Goal: Information Seeking & Learning: Learn about a topic

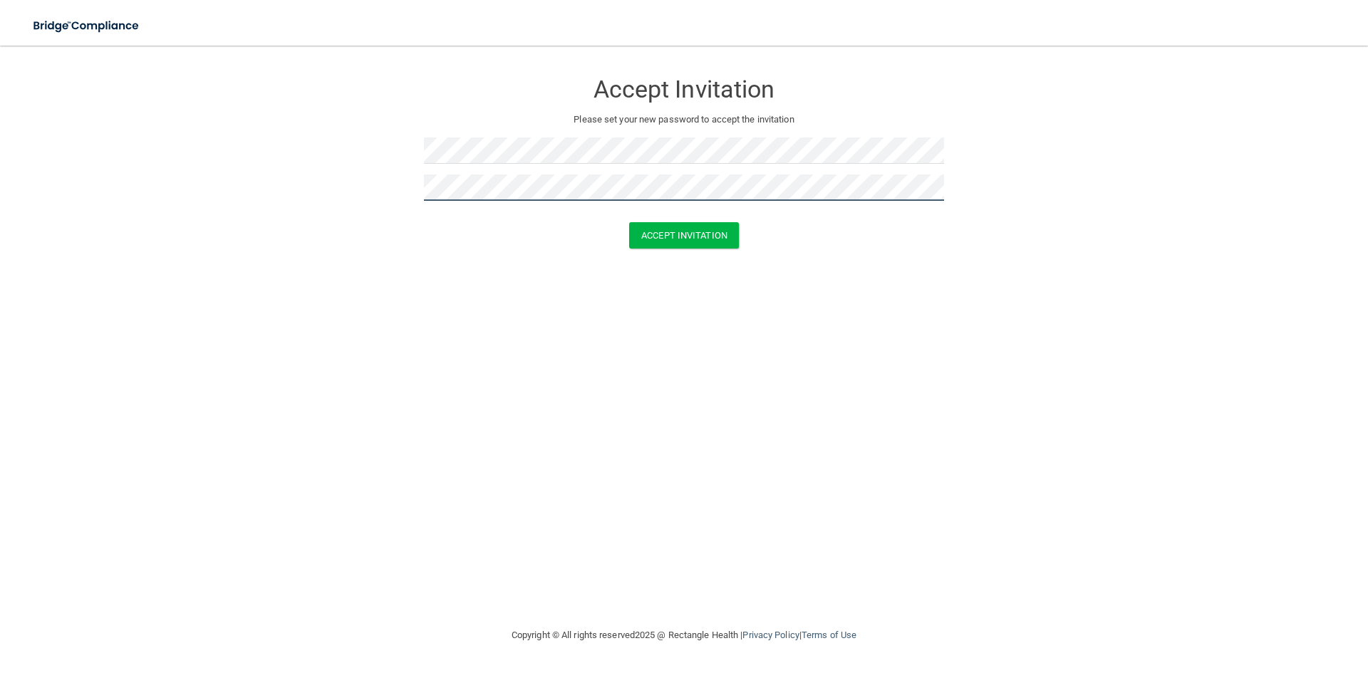
click at [629, 222] on button "Accept Invitation" at bounding box center [684, 235] width 110 height 26
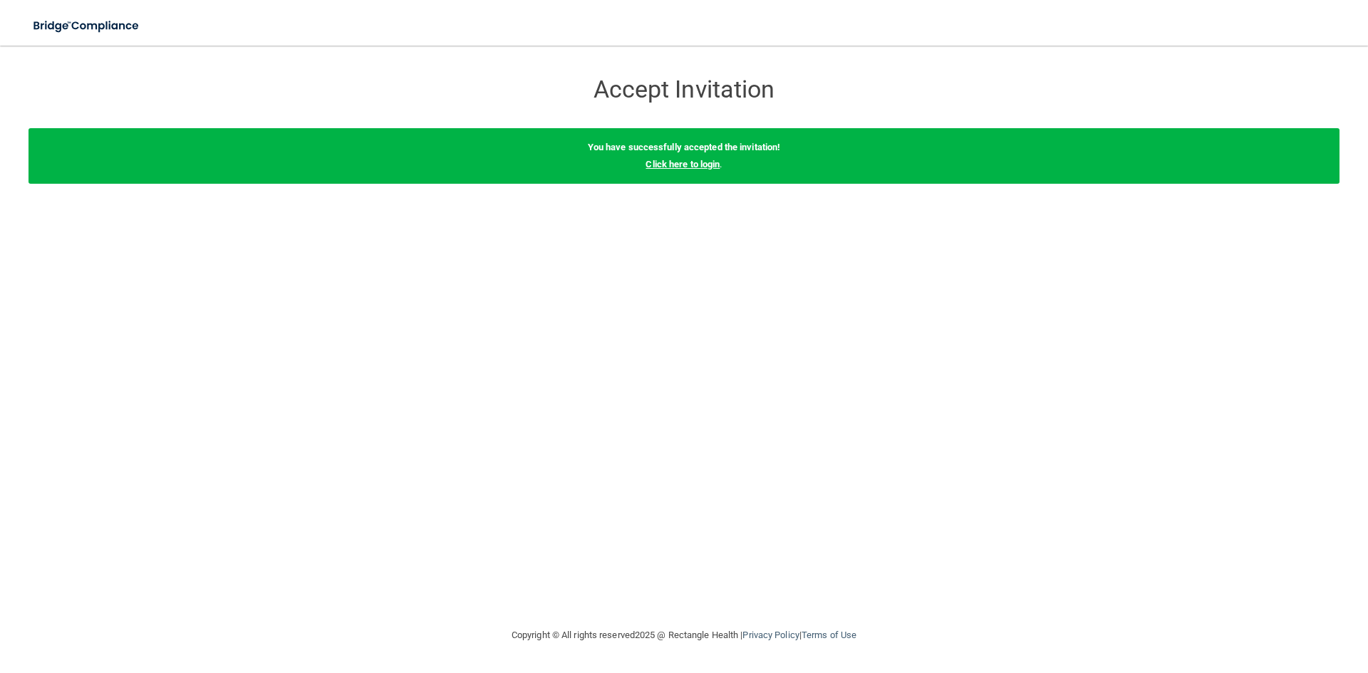
click at [691, 161] on link "Click here to login" at bounding box center [682, 164] width 74 height 11
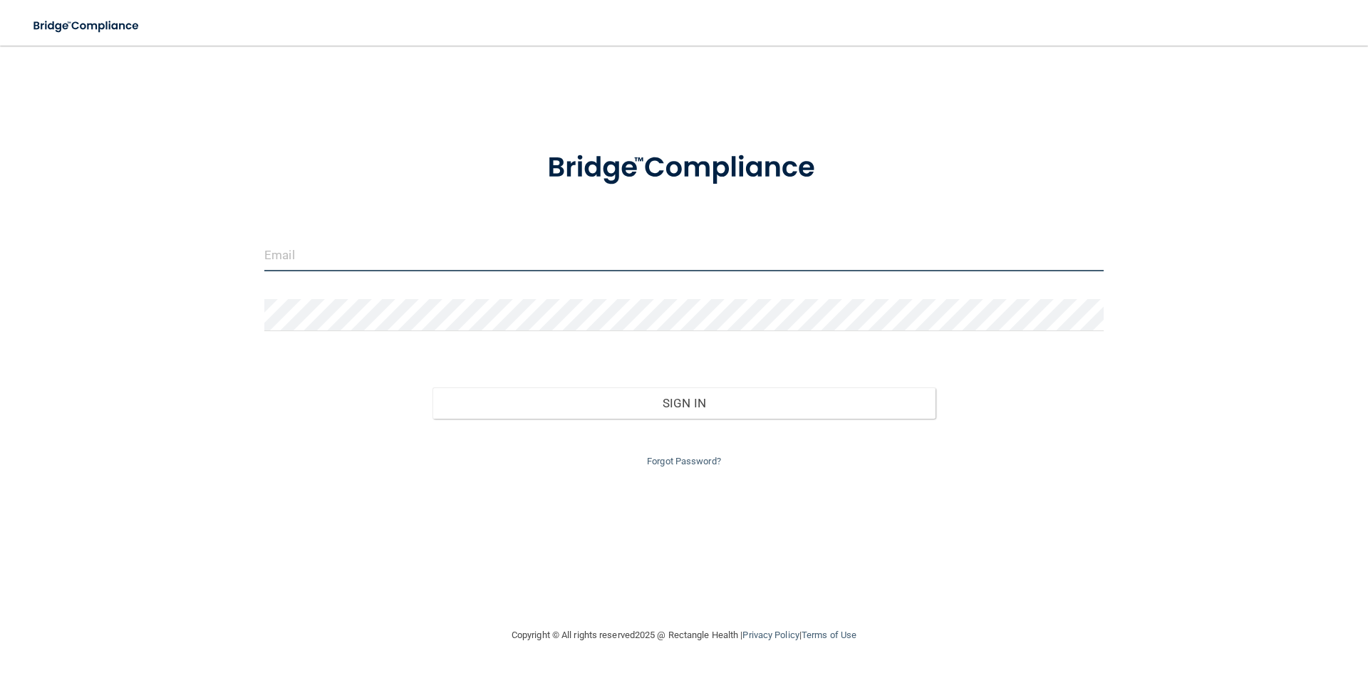
click at [277, 252] on input "email" at bounding box center [683, 255] width 839 height 32
type input "[EMAIL_ADDRESS][DOMAIN_NAME]"
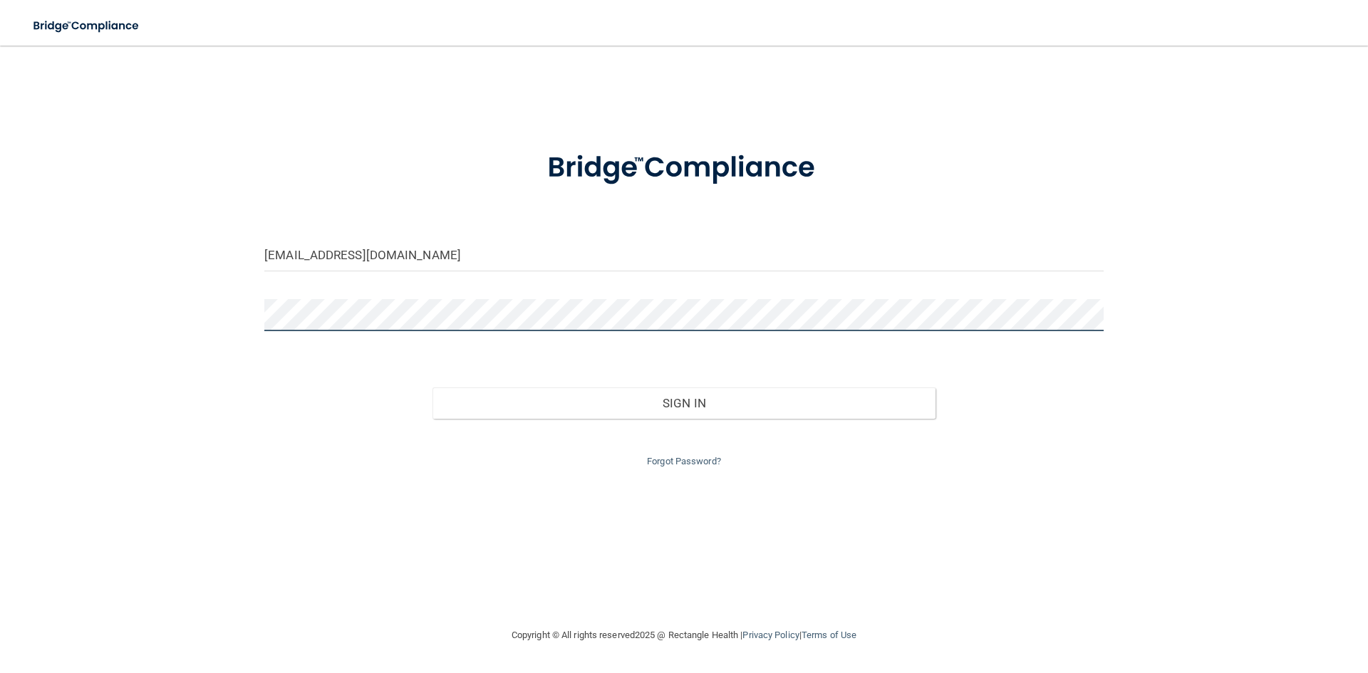
click at [432, 388] on button "Sign In" at bounding box center [684, 403] width 504 height 31
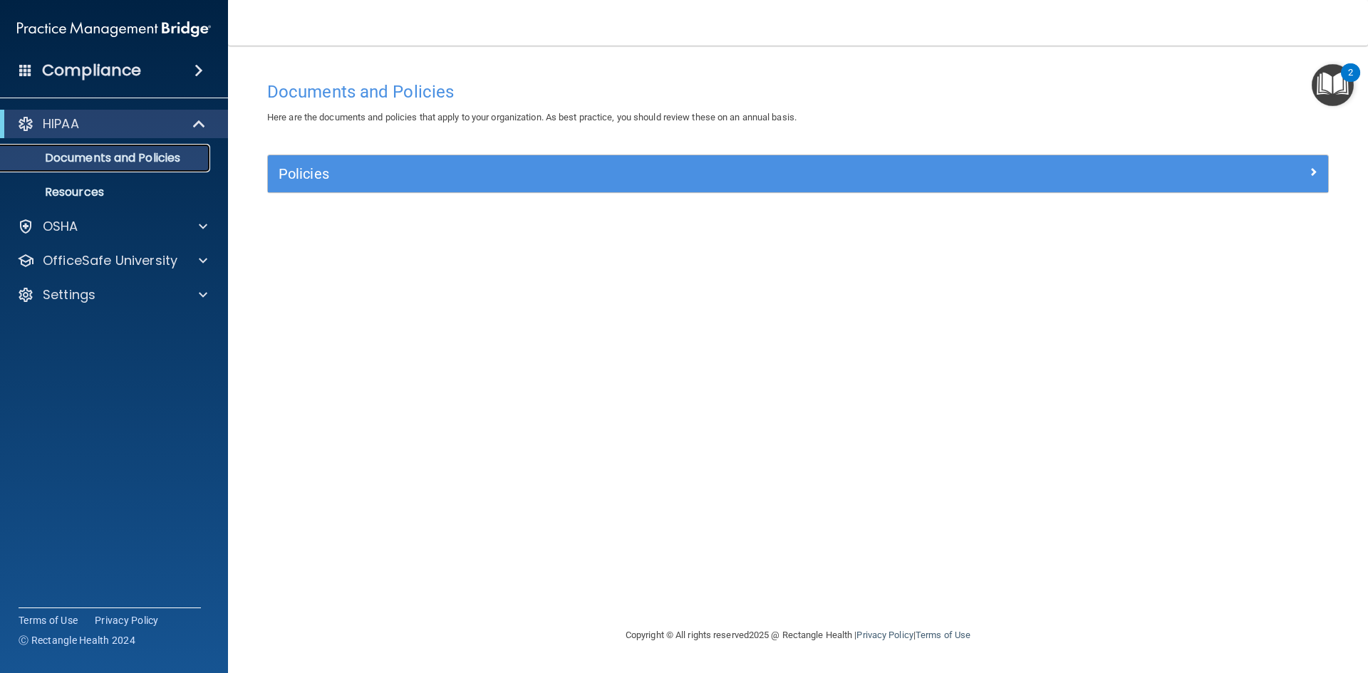
click at [107, 156] on p "Documents and Policies" at bounding box center [106, 158] width 194 height 14
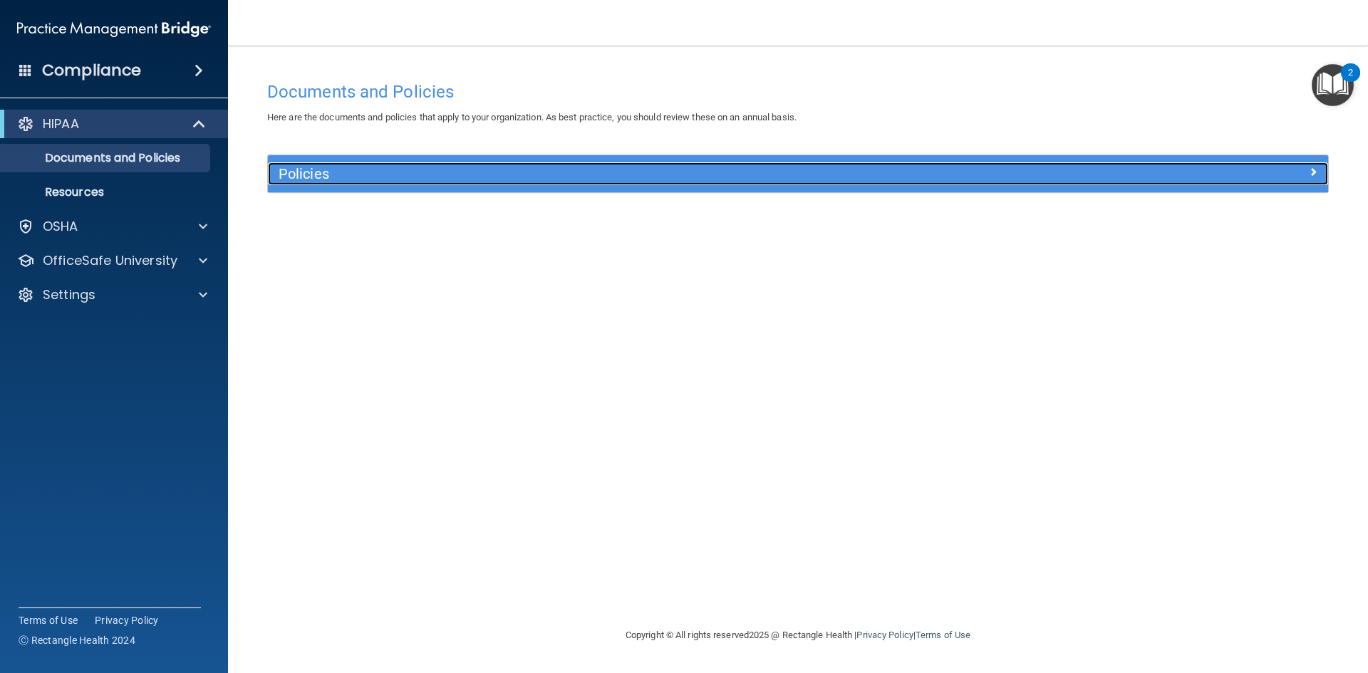
click at [368, 170] on h5 "Policies" at bounding box center [666, 174] width 774 height 16
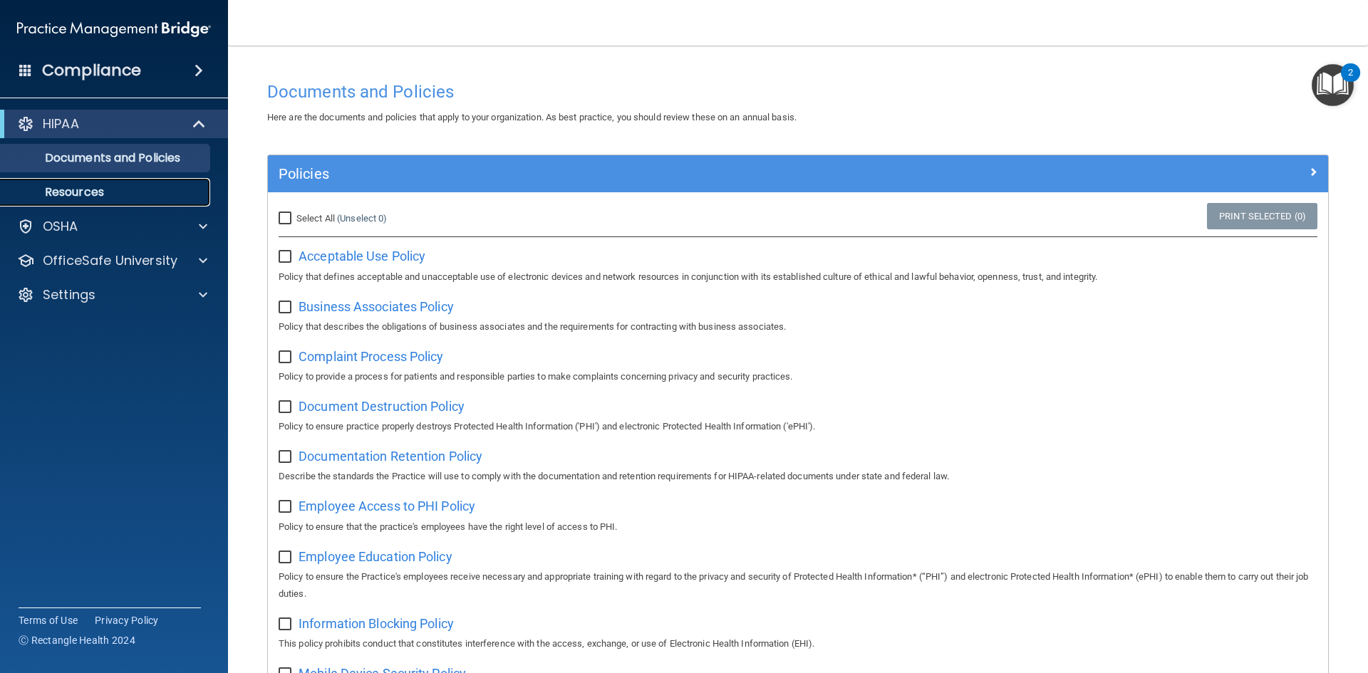
click at [88, 193] on p "Resources" at bounding box center [106, 192] width 194 height 14
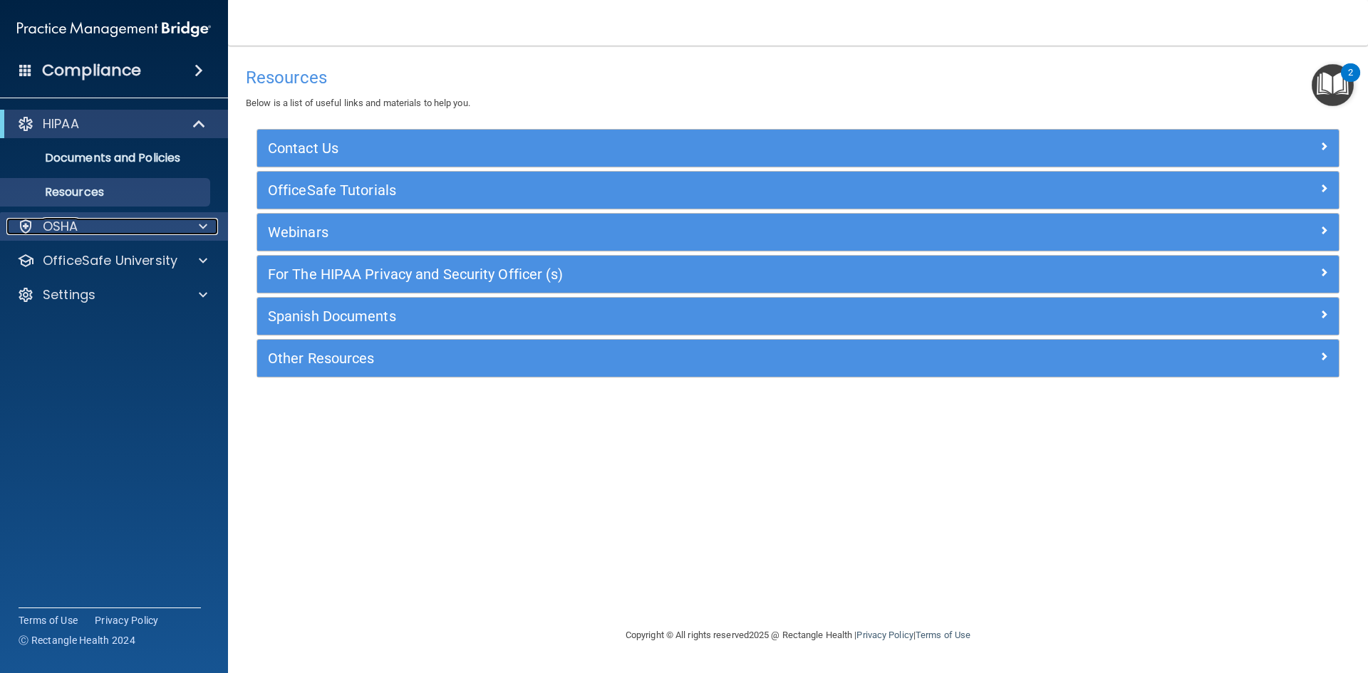
click at [83, 226] on div "OSHA" at bounding box center [94, 226] width 177 height 17
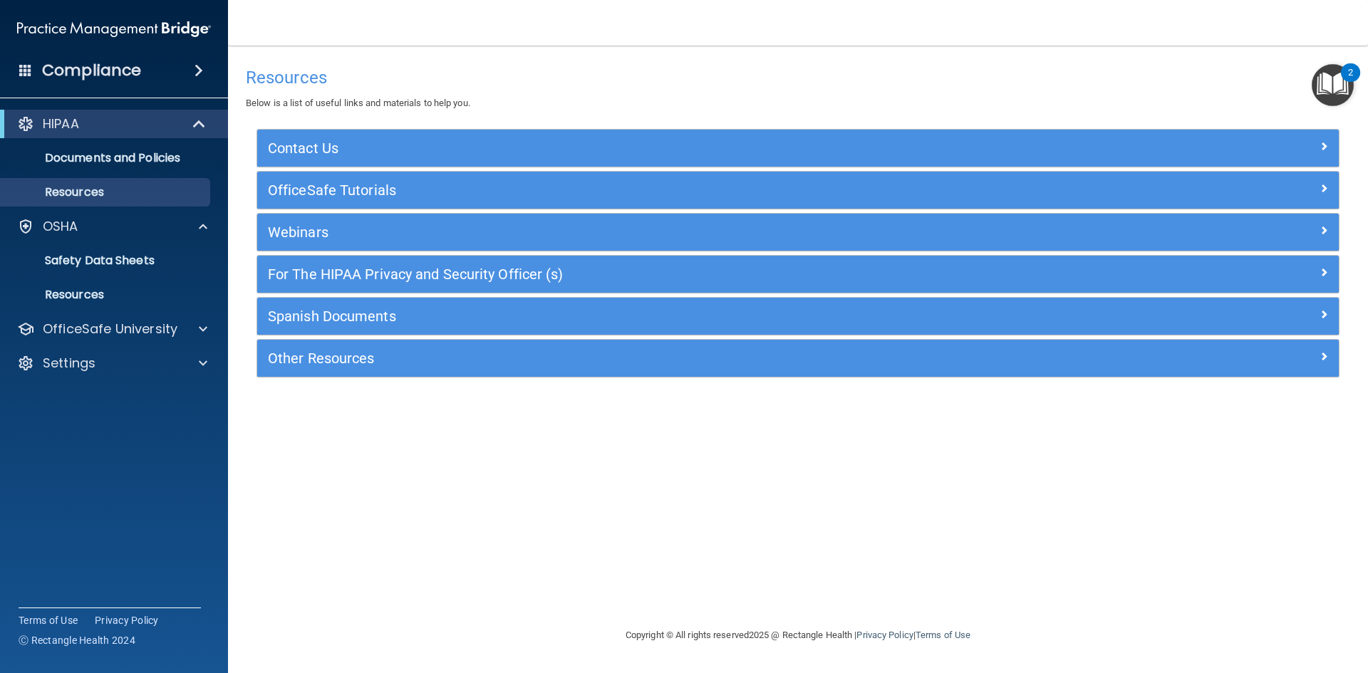
click at [194, 68] on span at bounding box center [198, 70] width 9 height 17
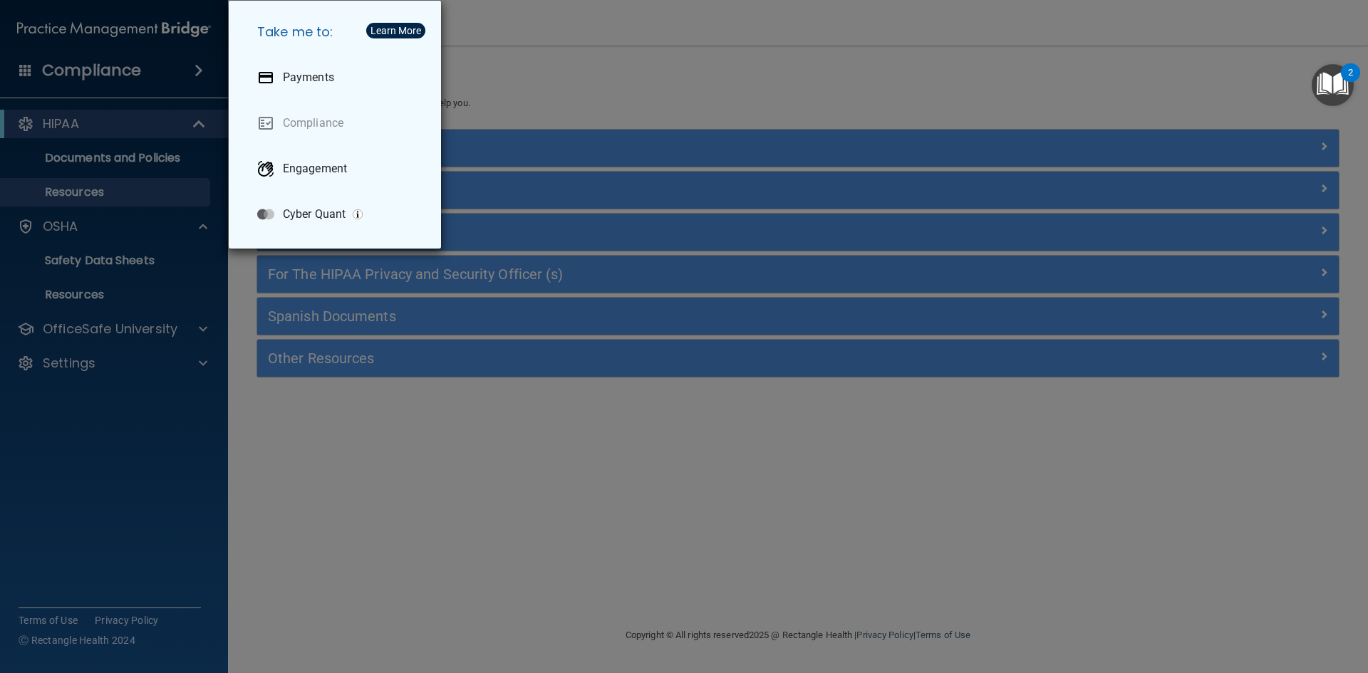
drag, startPoint x: 624, startPoint y: 61, endPoint x: 587, endPoint y: 67, distance: 37.5
click at [625, 61] on div "Take me to: Payments Compliance Engagement Cyber Quant" at bounding box center [684, 336] width 1368 height 673
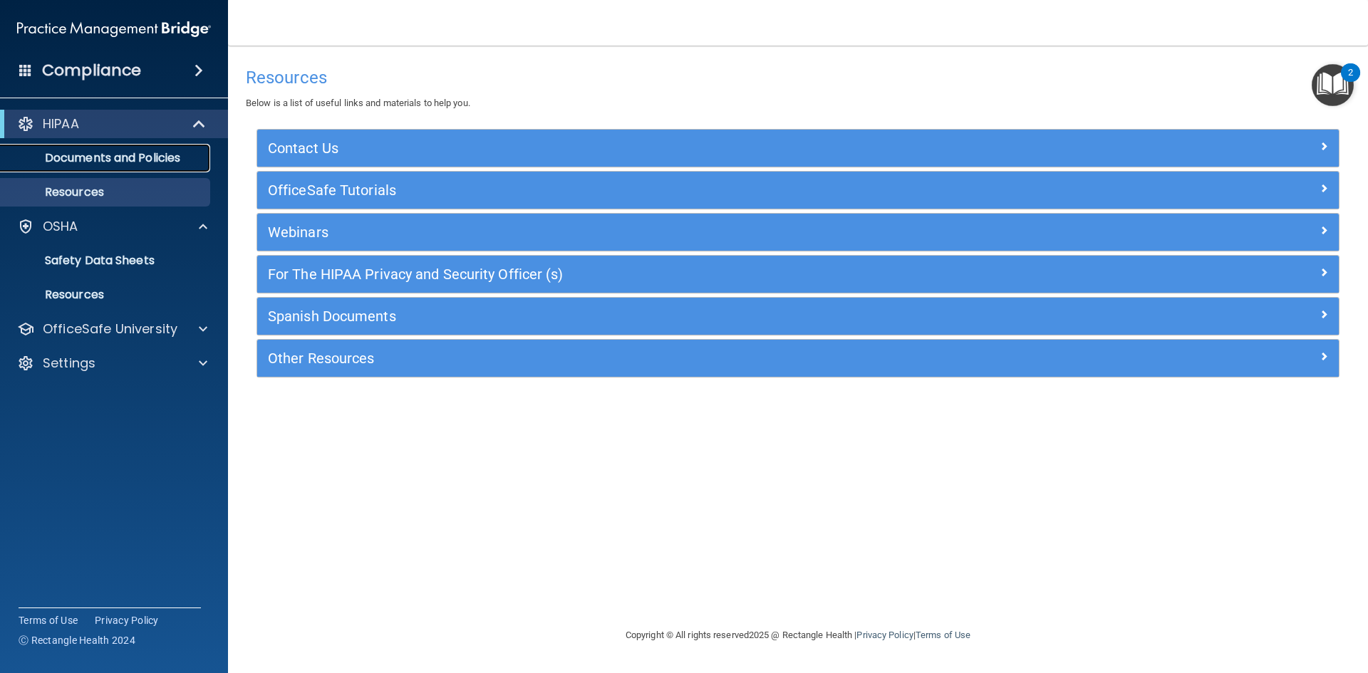
click at [135, 152] on p "Documents and Policies" at bounding box center [106, 158] width 194 height 14
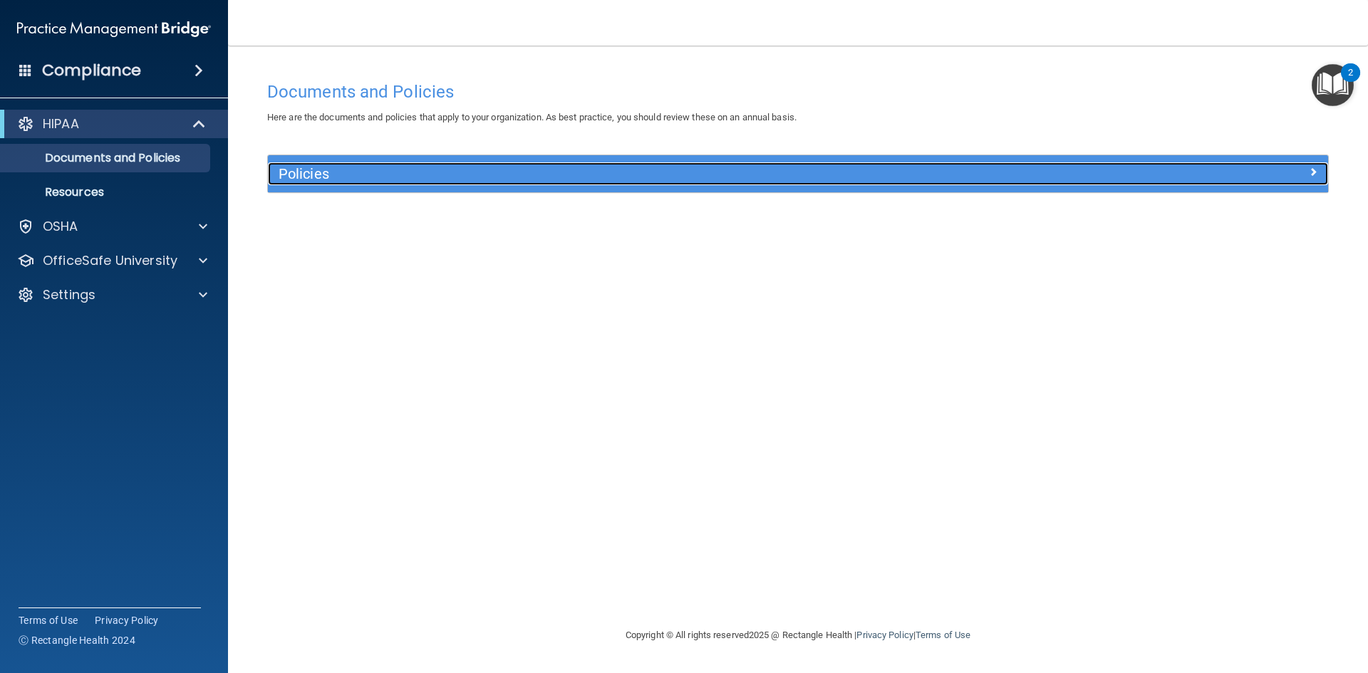
click at [314, 170] on h5 "Policies" at bounding box center [666, 174] width 774 height 16
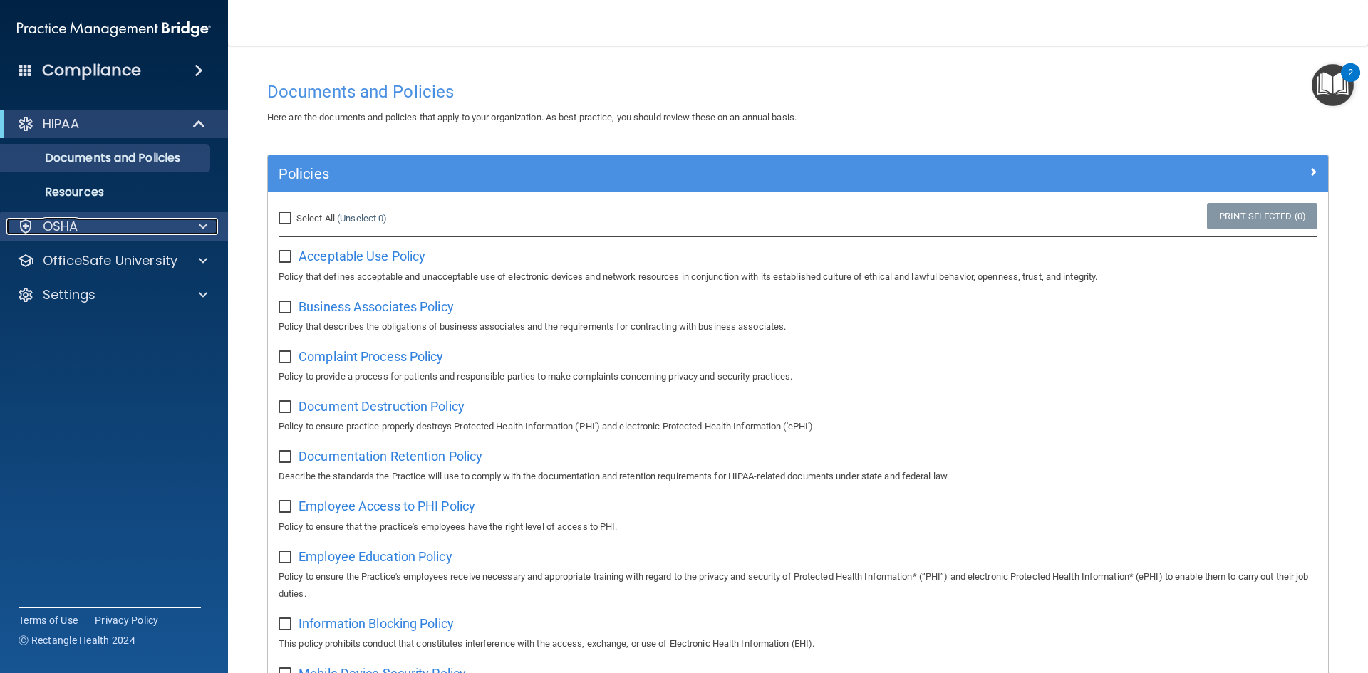
click at [199, 228] on span at bounding box center [203, 226] width 9 height 17
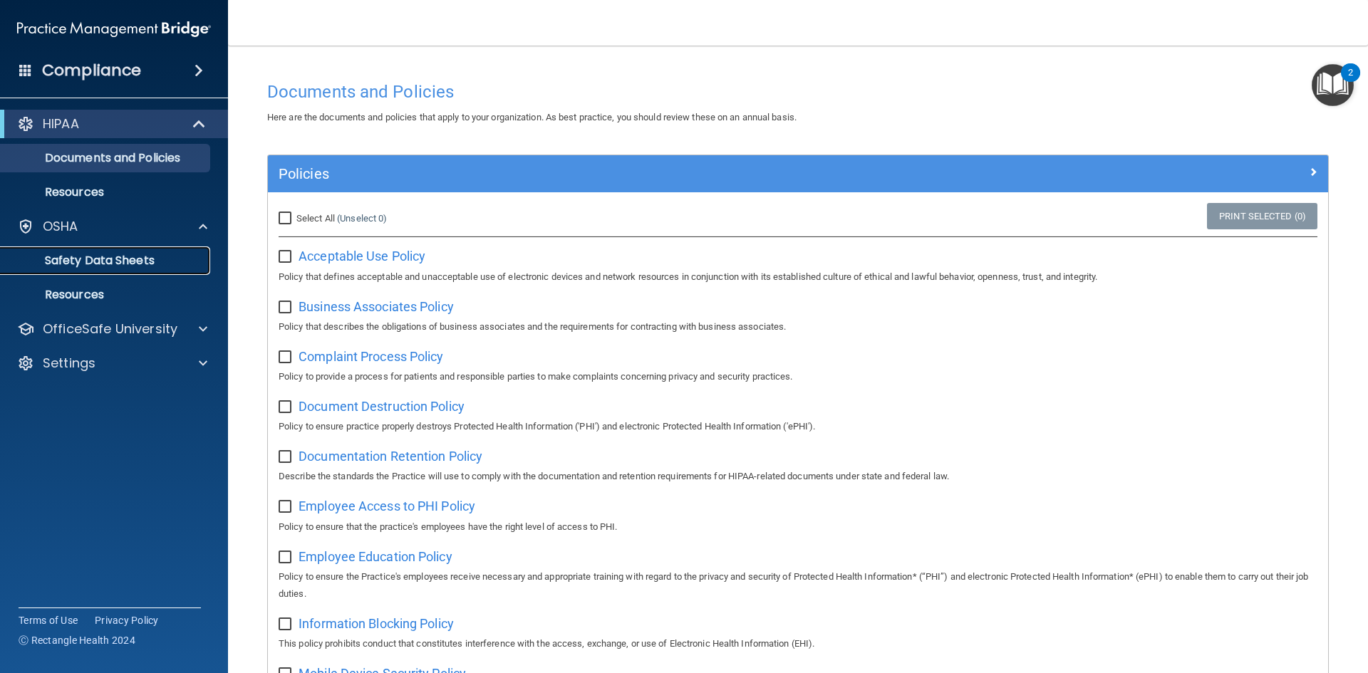
click at [98, 257] on p "Safety Data Sheets" at bounding box center [106, 261] width 194 height 14
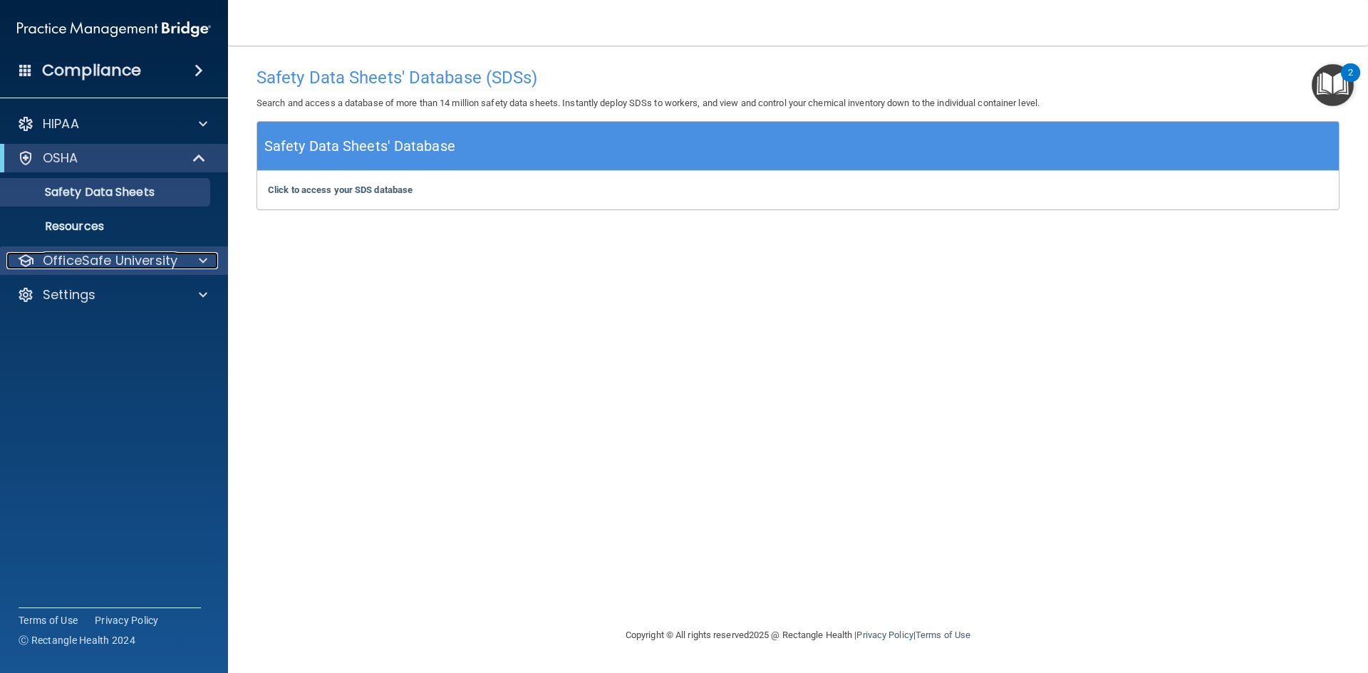
click at [203, 256] on span at bounding box center [203, 260] width 9 height 17
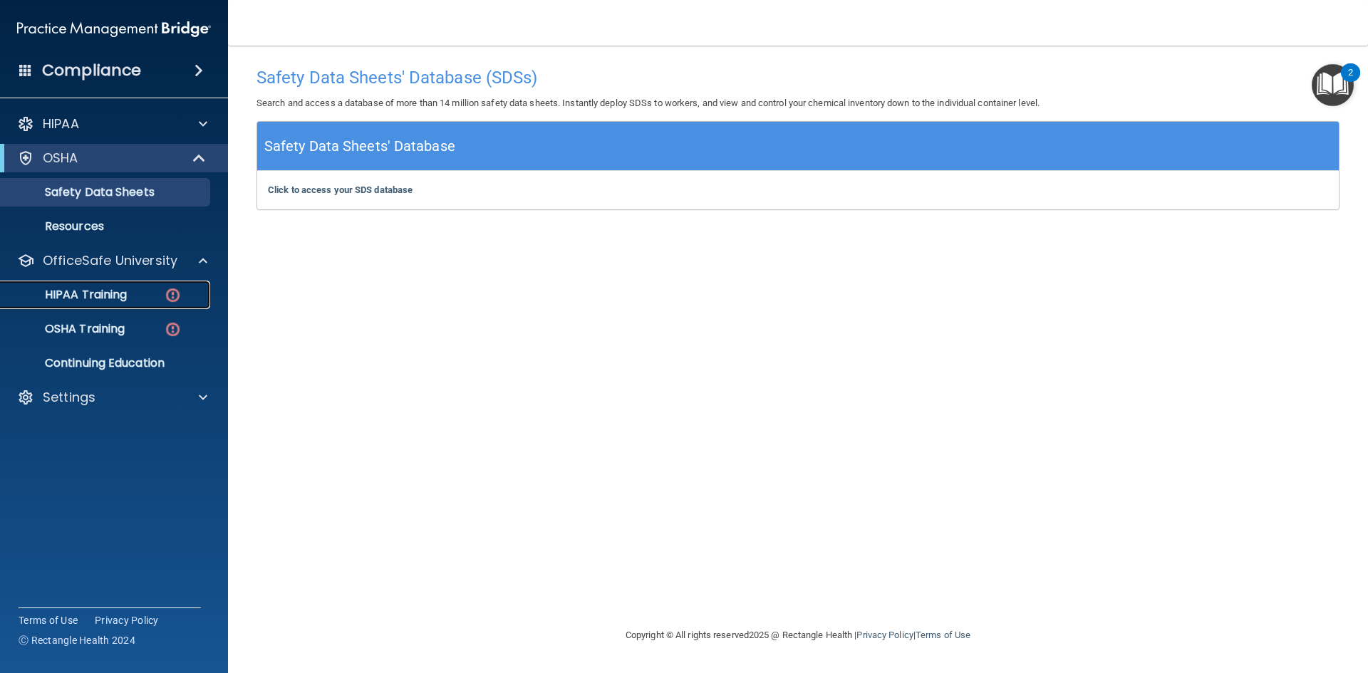
click at [115, 298] on p "HIPAA Training" at bounding box center [68, 295] width 118 height 14
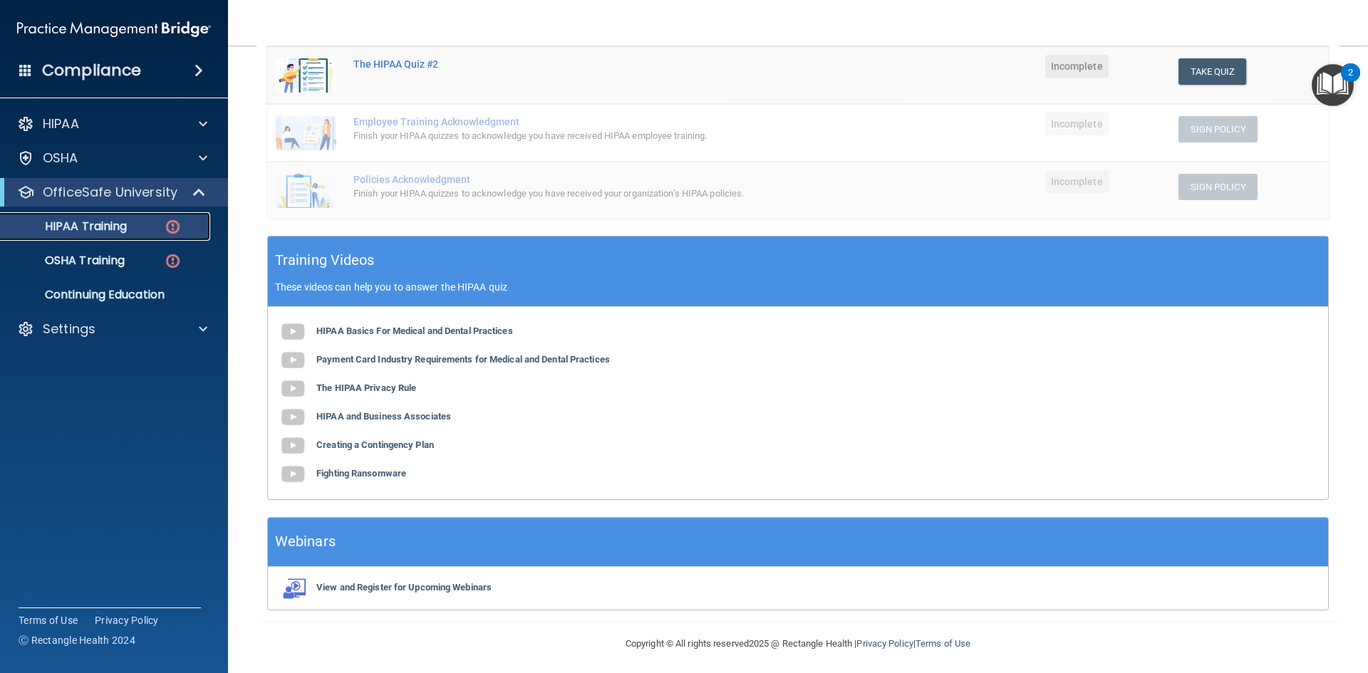
scroll to position [325, 0]
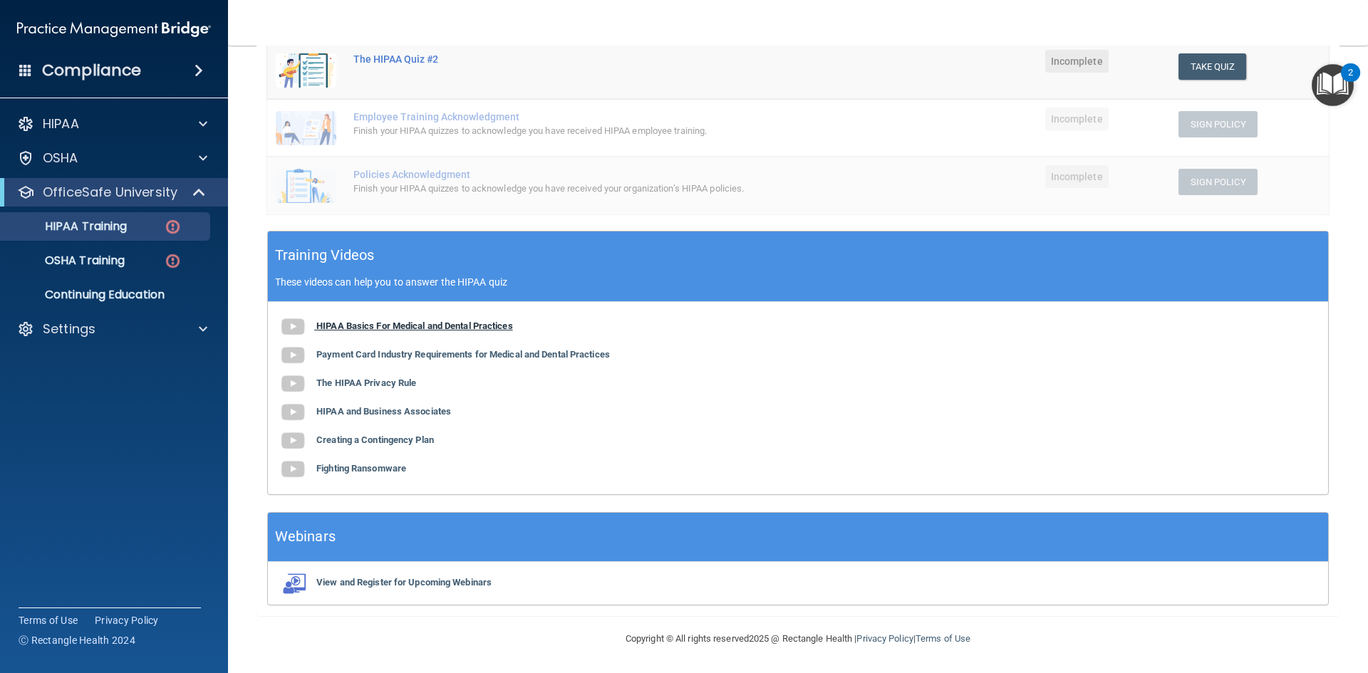
click at [295, 324] on img at bounding box center [293, 327] width 28 height 28
click at [366, 352] on b "Payment Card Industry Requirements for Medical and Dental Practices" at bounding box center [463, 354] width 294 height 11
click at [360, 384] on b "The HIPAA Privacy Rule" at bounding box center [366, 383] width 100 height 11
click at [358, 410] on b "HIPAA and Business Associates" at bounding box center [383, 411] width 135 height 11
click at [344, 440] on b "Creating a Contingency Plan" at bounding box center [375, 440] width 118 height 11
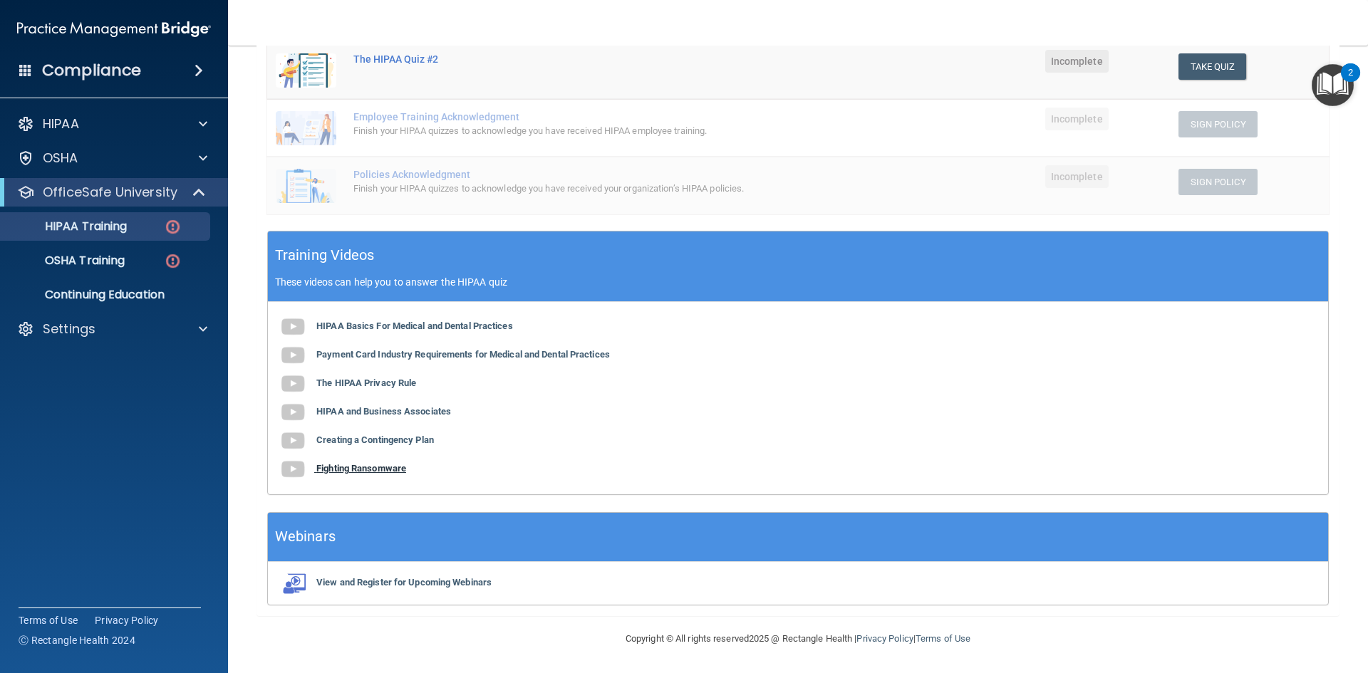
click at [341, 466] on b "Fighting Ransomware" at bounding box center [361, 468] width 90 height 11
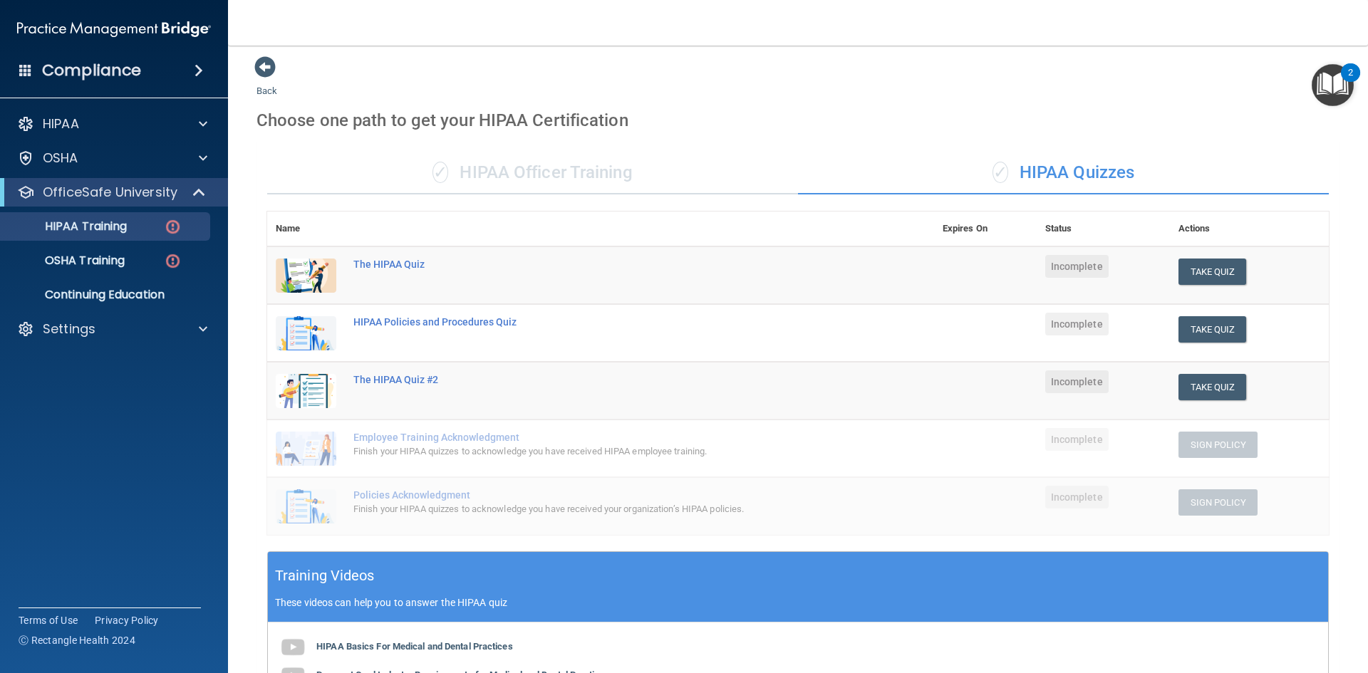
scroll to position [0, 0]
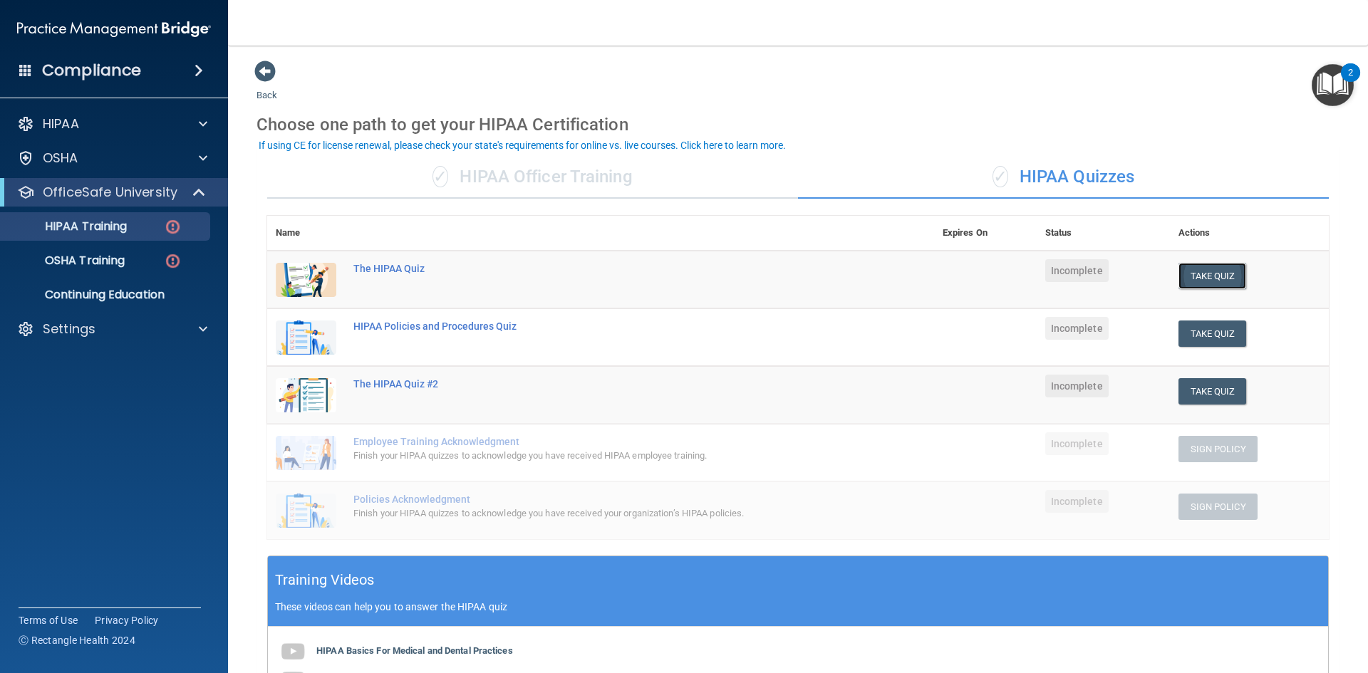
click at [1196, 271] on button "Take Quiz" at bounding box center [1212, 276] width 68 height 26
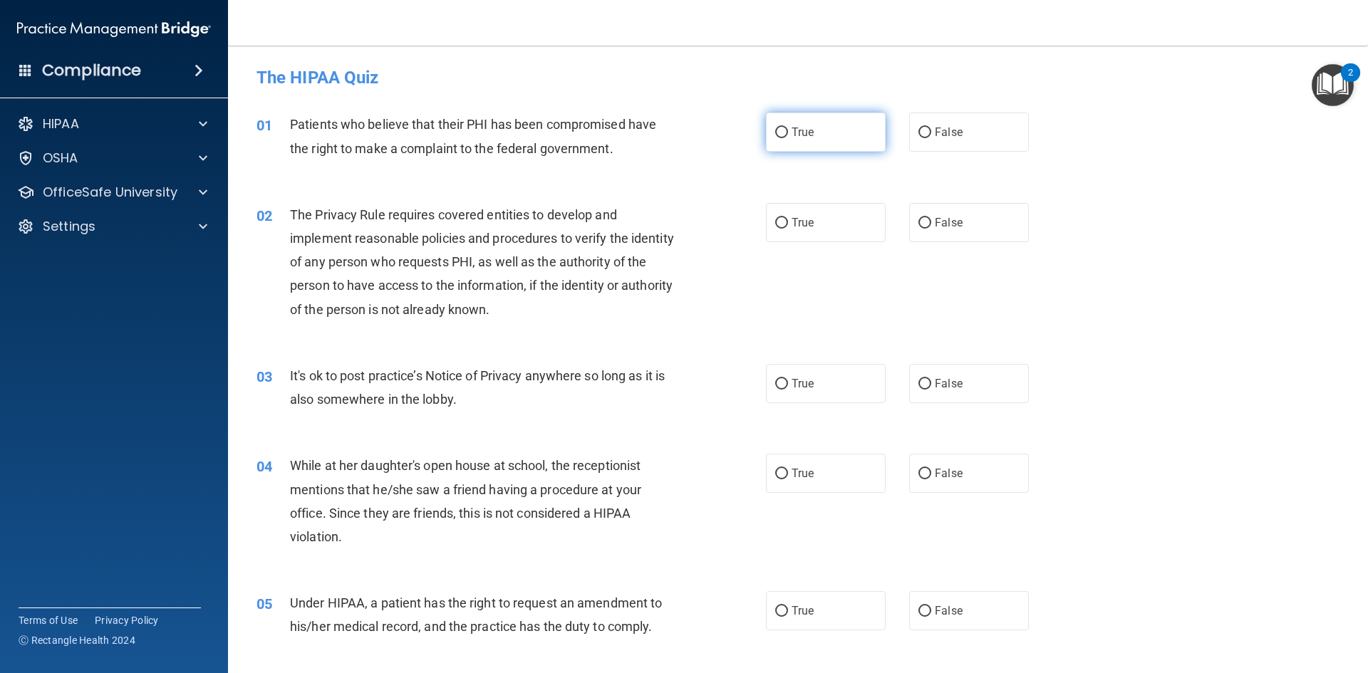
click at [775, 128] on input "True" at bounding box center [781, 133] width 13 height 11
radio input "true"
click at [783, 221] on label "True" at bounding box center [826, 222] width 120 height 39
click at [783, 221] on input "True" at bounding box center [781, 223] width 13 height 11
radio input "true"
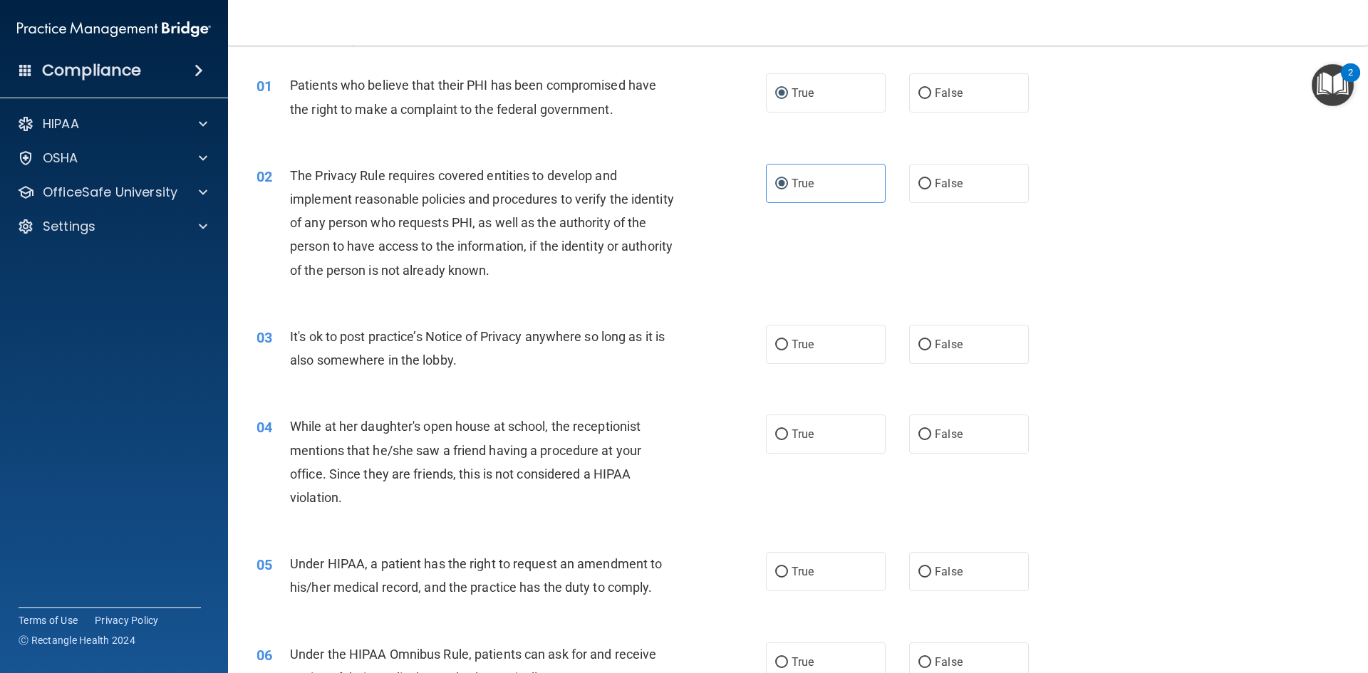
scroll to position [71, 0]
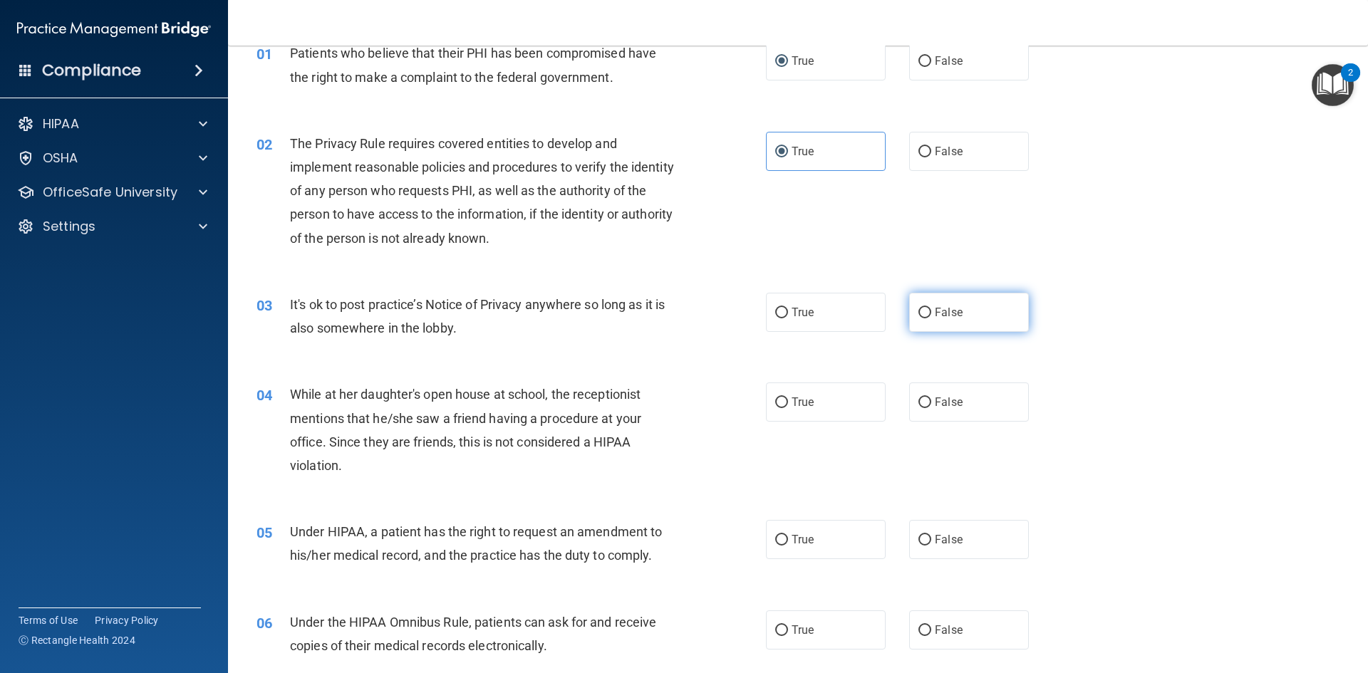
click at [922, 311] on input "False" at bounding box center [924, 313] width 13 height 11
radio input "true"
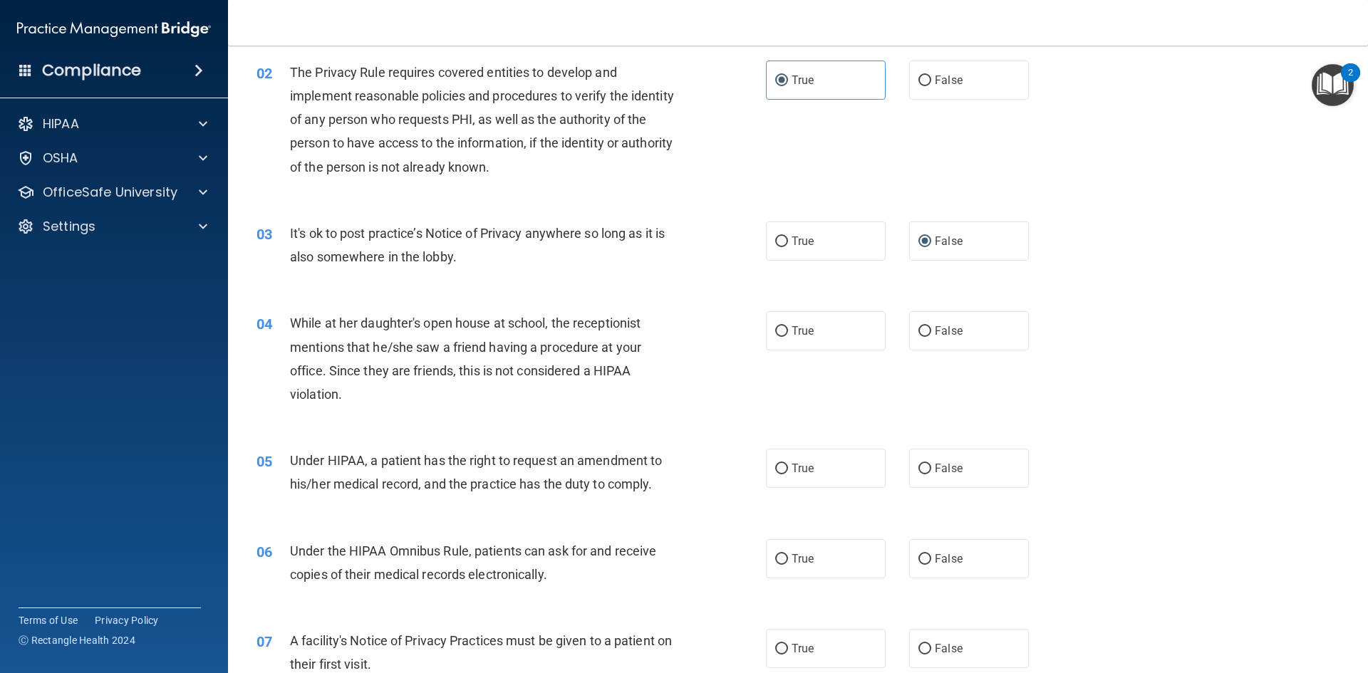
scroll to position [214, 0]
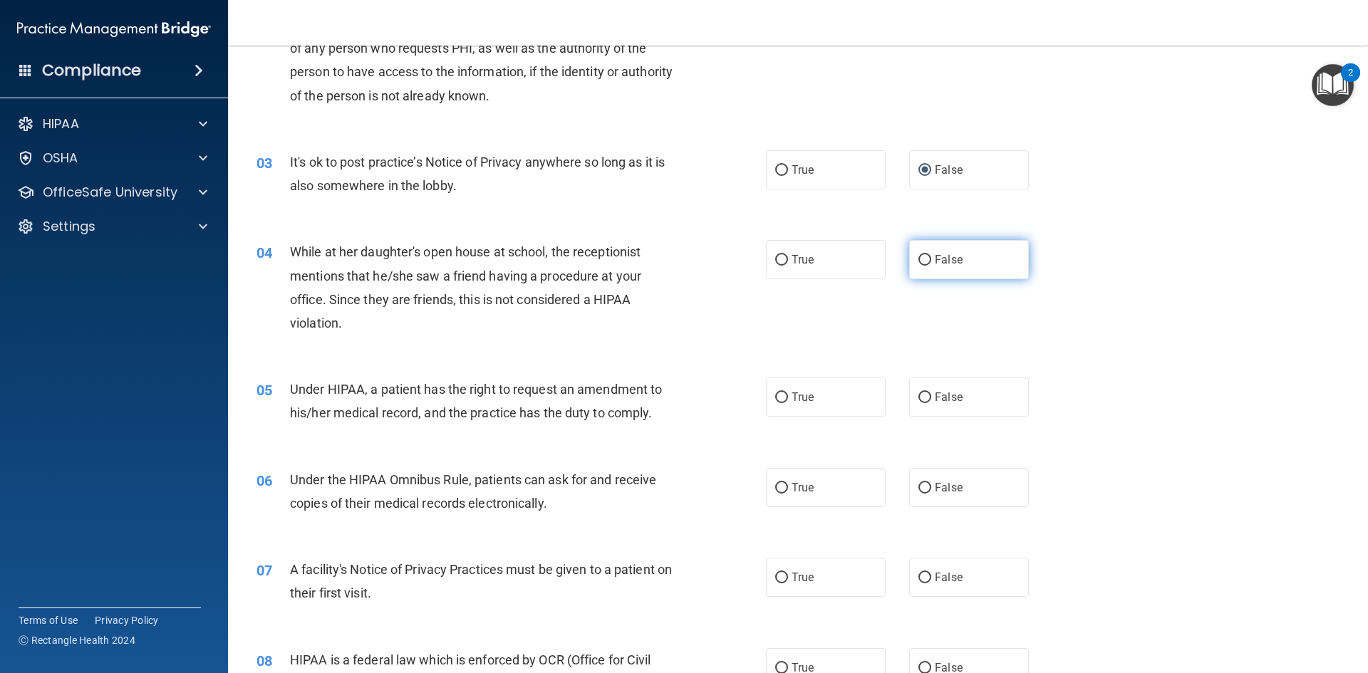
click at [918, 259] on input "False" at bounding box center [924, 260] width 13 height 11
radio input "true"
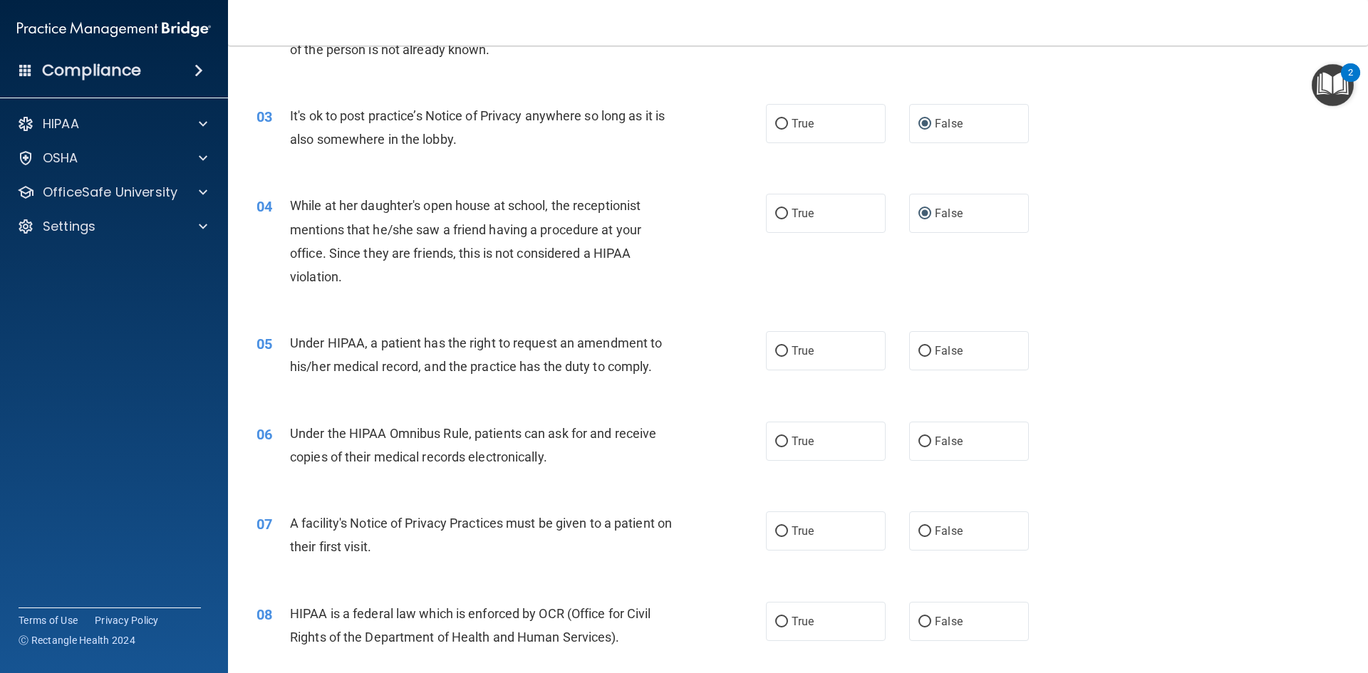
scroll to position [285, 0]
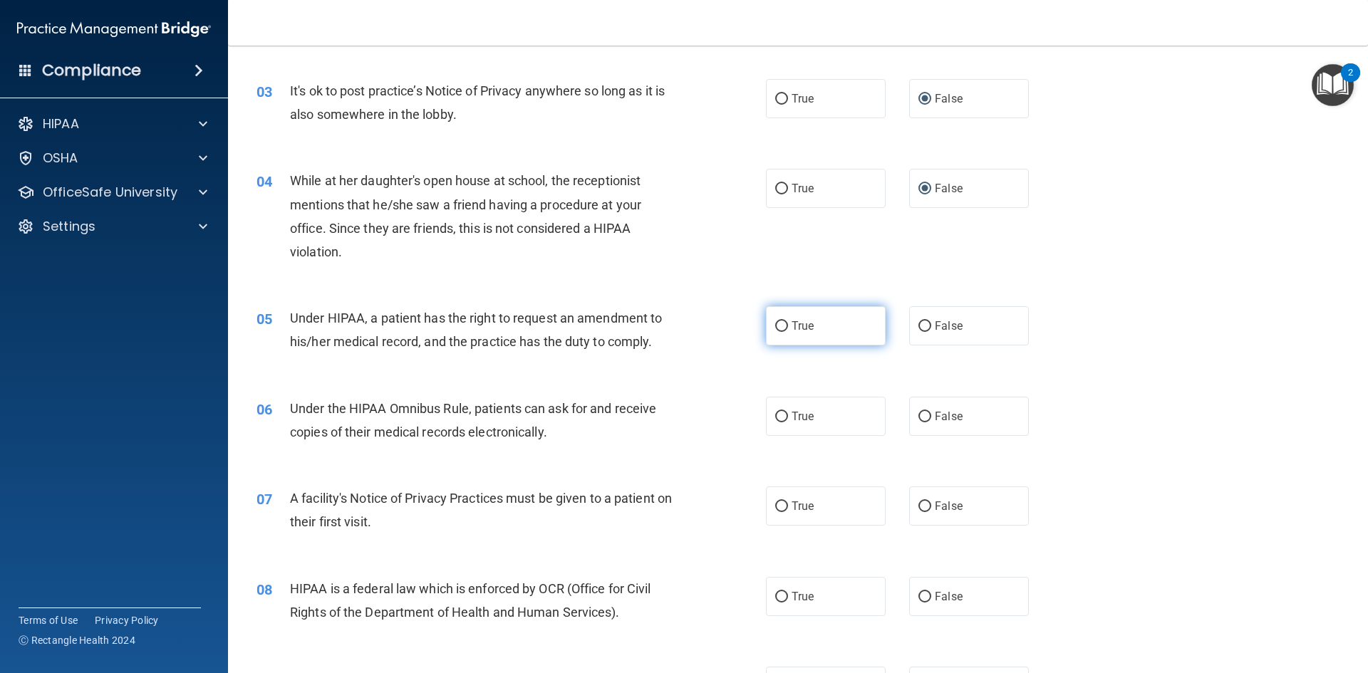
click at [777, 326] on input "True" at bounding box center [781, 326] width 13 height 11
radio input "true"
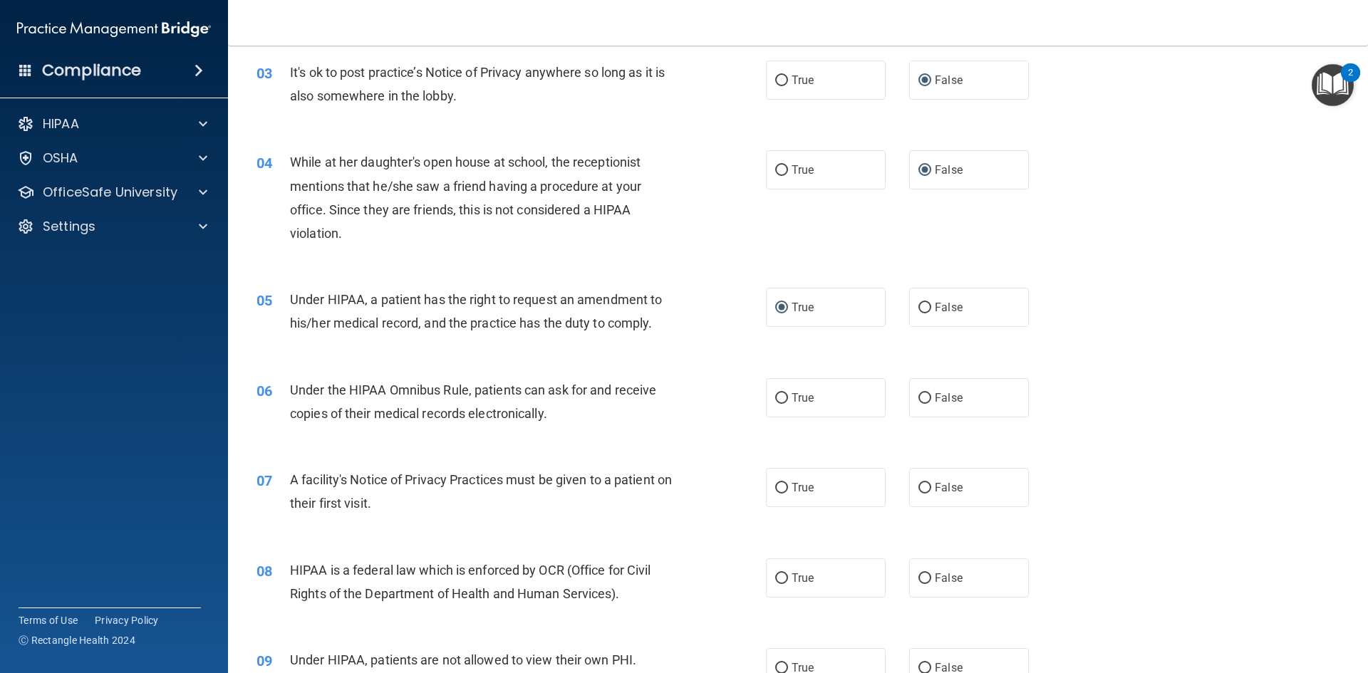
scroll to position [427, 0]
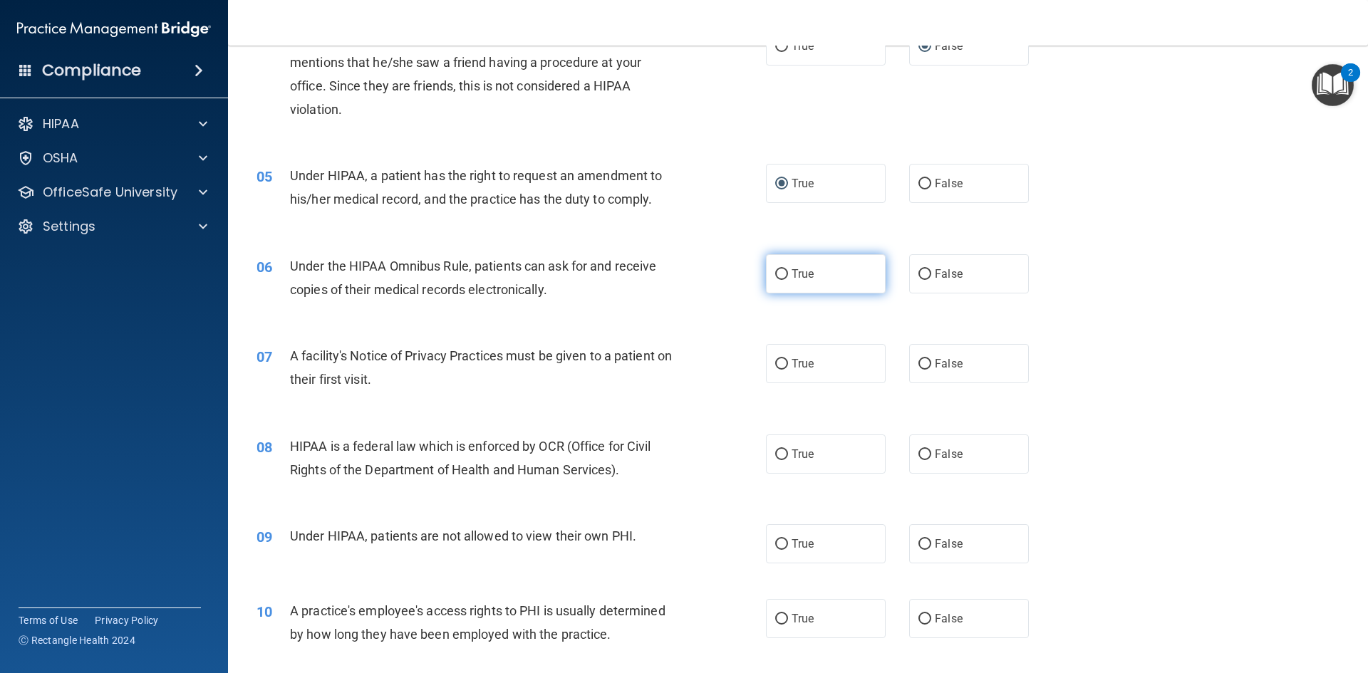
click at [775, 270] on input "True" at bounding box center [781, 274] width 13 height 11
radio input "true"
click at [777, 362] on input "True" at bounding box center [781, 364] width 13 height 11
radio input "true"
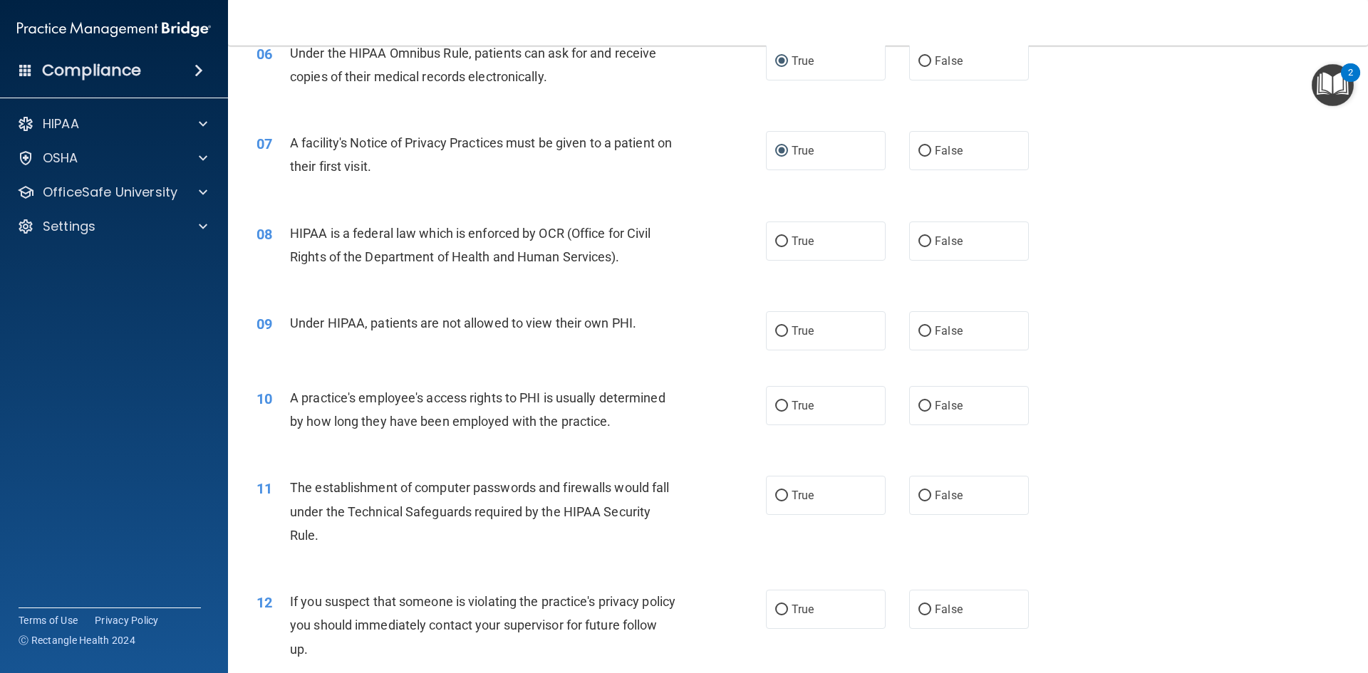
scroll to position [641, 0]
click at [776, 246] on label "True" at bounding box center [826, 240] width 120 height 39
click at [776, 246] on input "True" at bounding box center [781, 241] width 13 height 11
radio input "true"
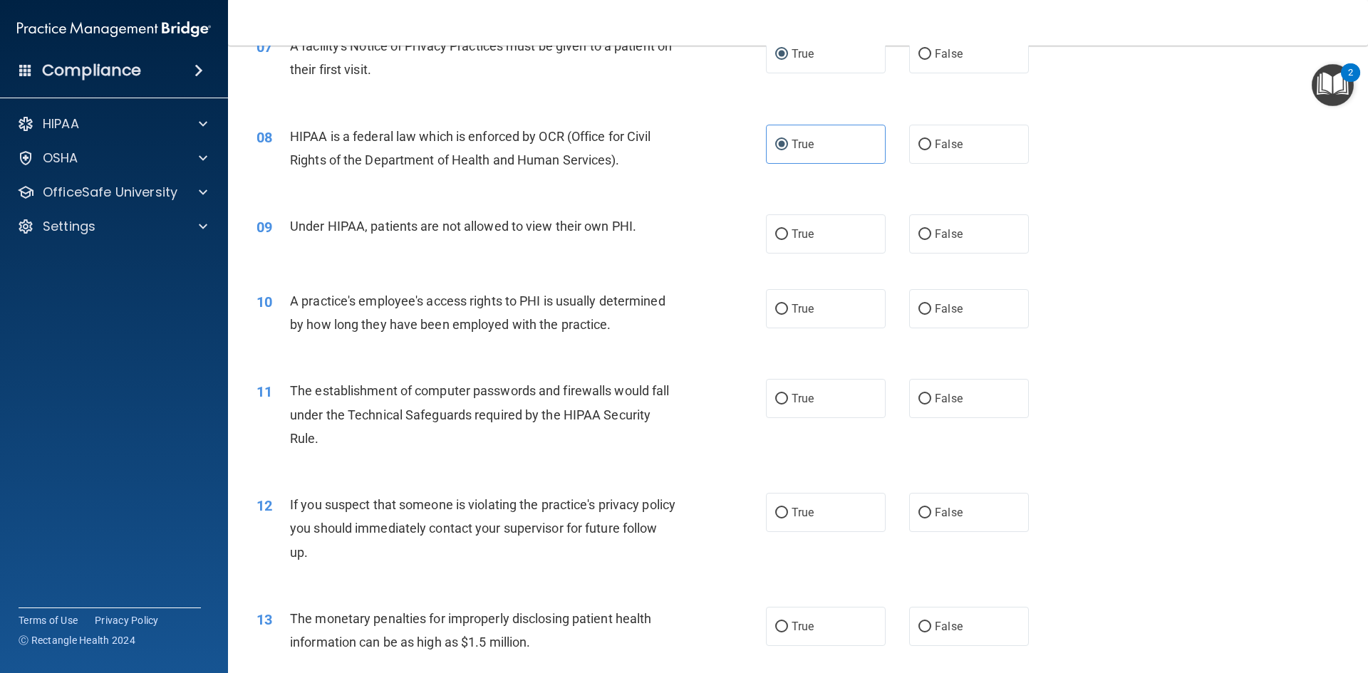
scroll to position [712, 0]
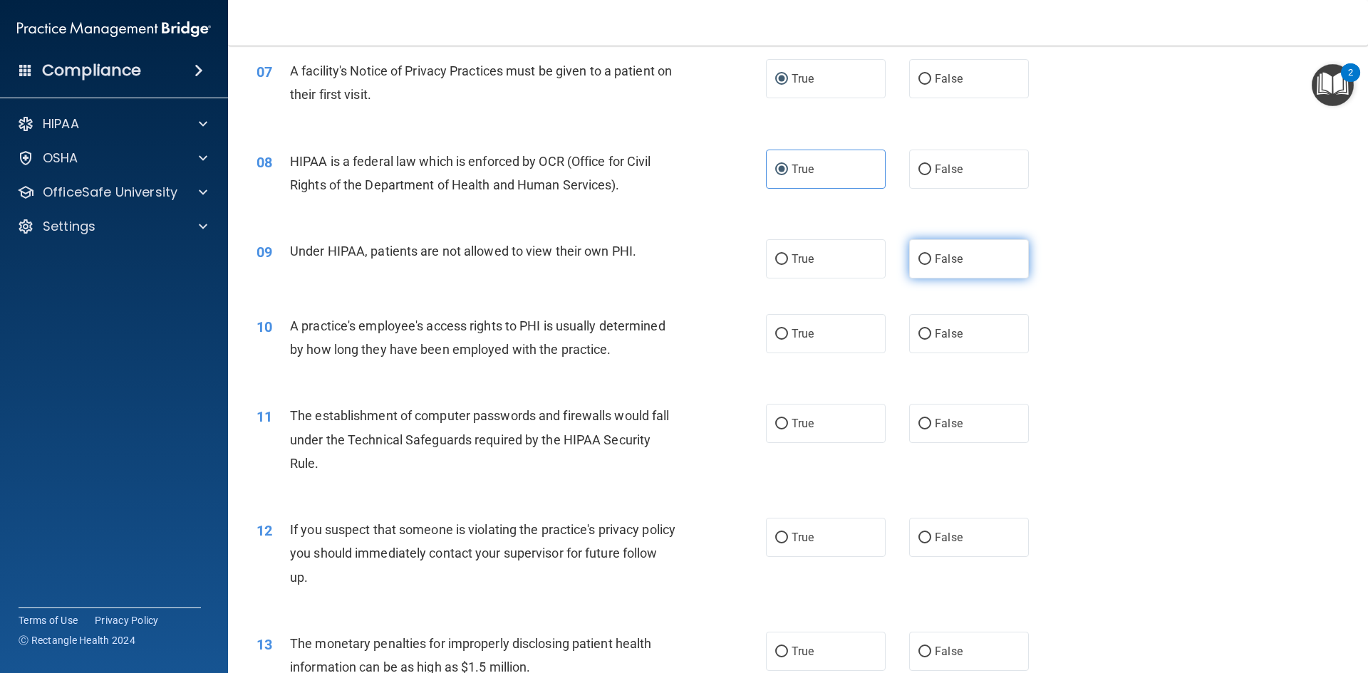
click at [918, 261] on input "False" at bounding box center [924, 259] width 13 height 11
radio input "true"
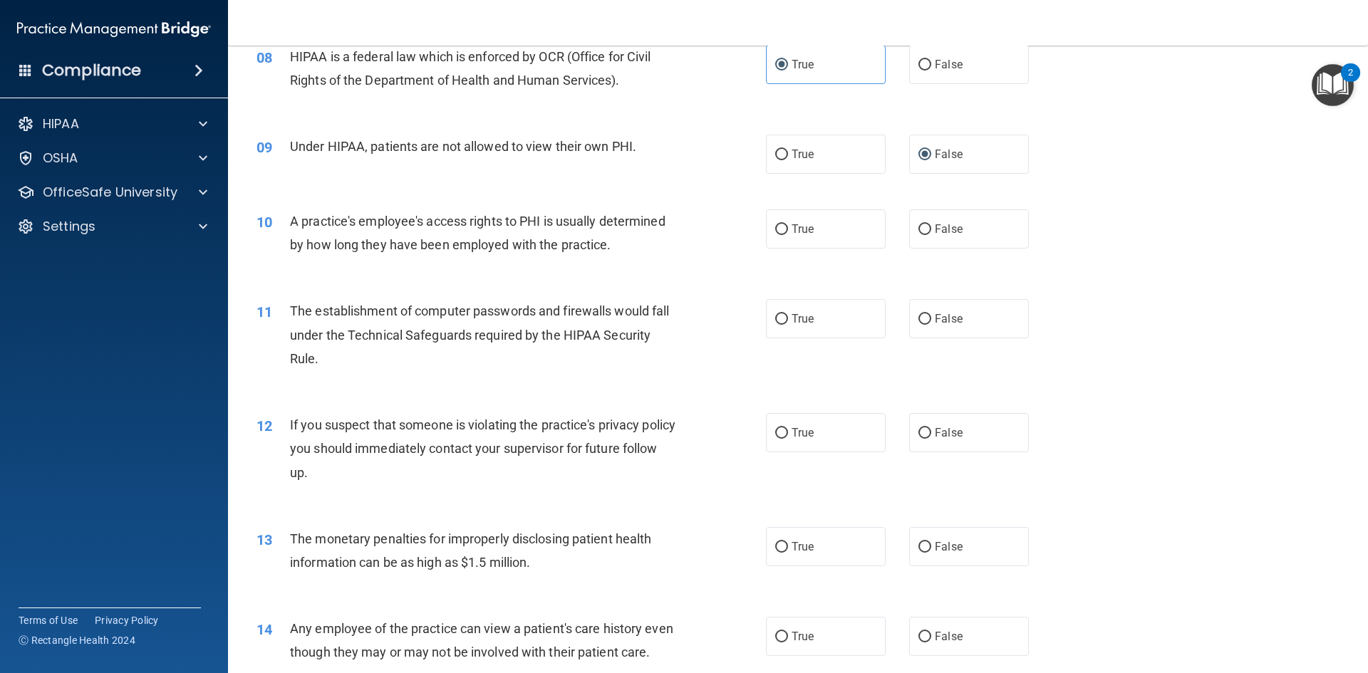
scroll to position [784, 0]
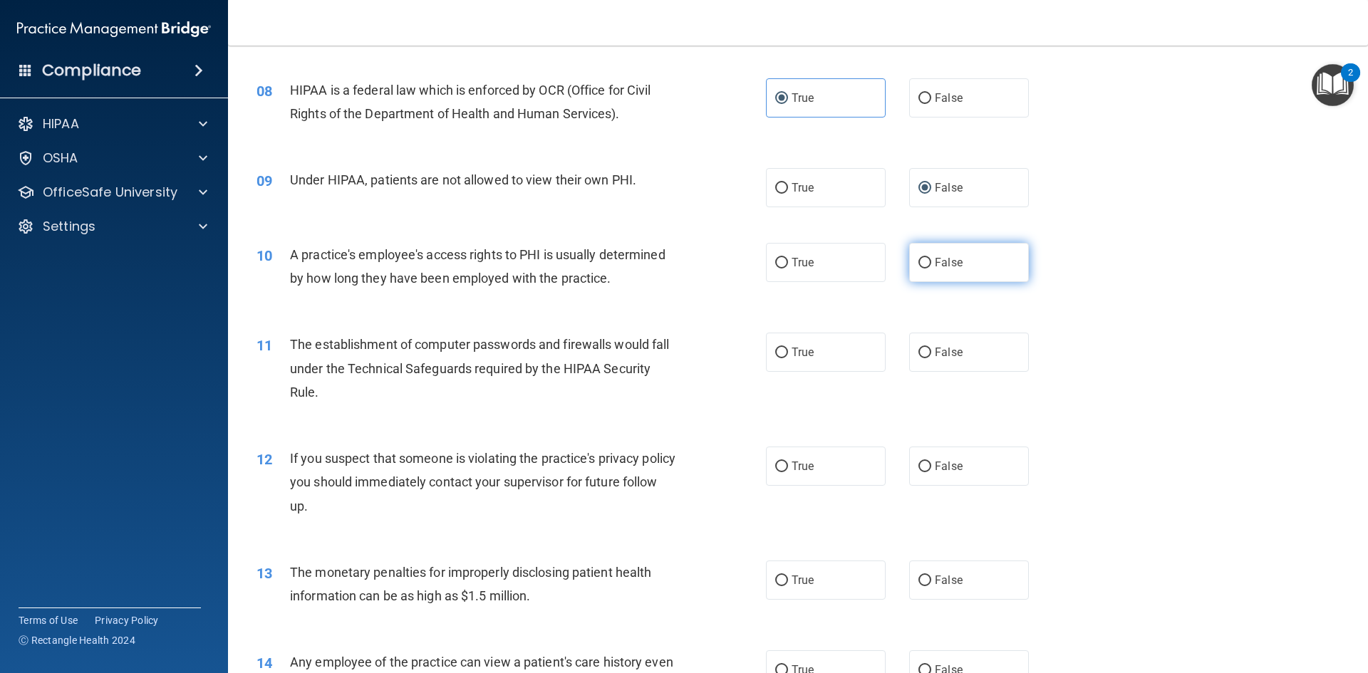
click at [918, 259] on input "False" at bounding box center [924, 263] width 13 height 11
radio input "true"
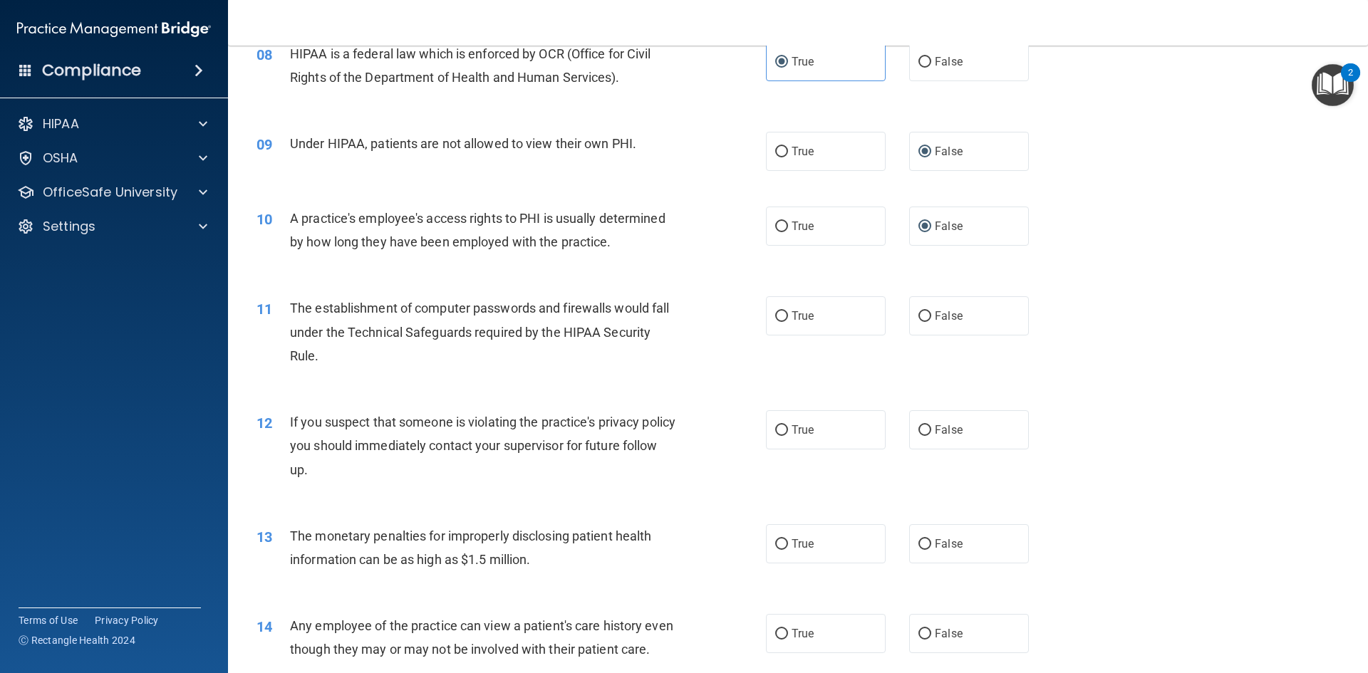
scroll to position [855, 0]
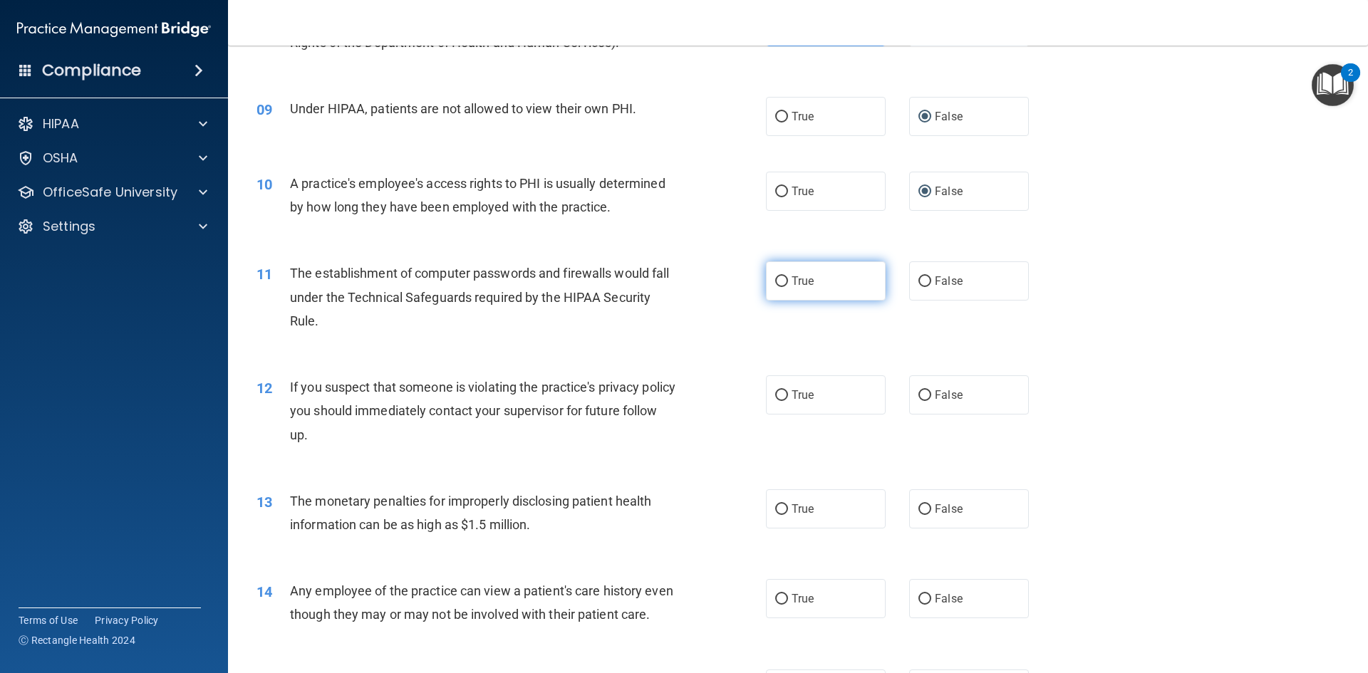
click at [782, 283] on input "True" at bounding box center [781, 281] width 13 height 11
radio input "true"
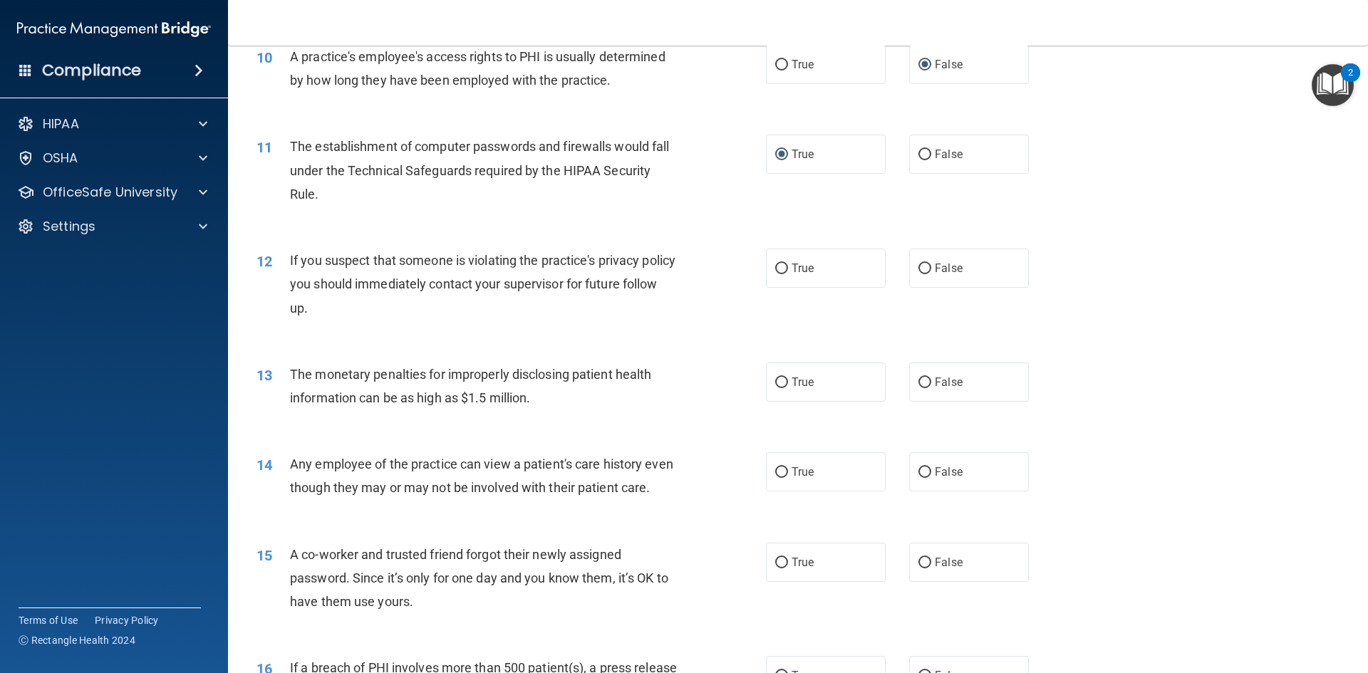
scroll to position [997, 0]
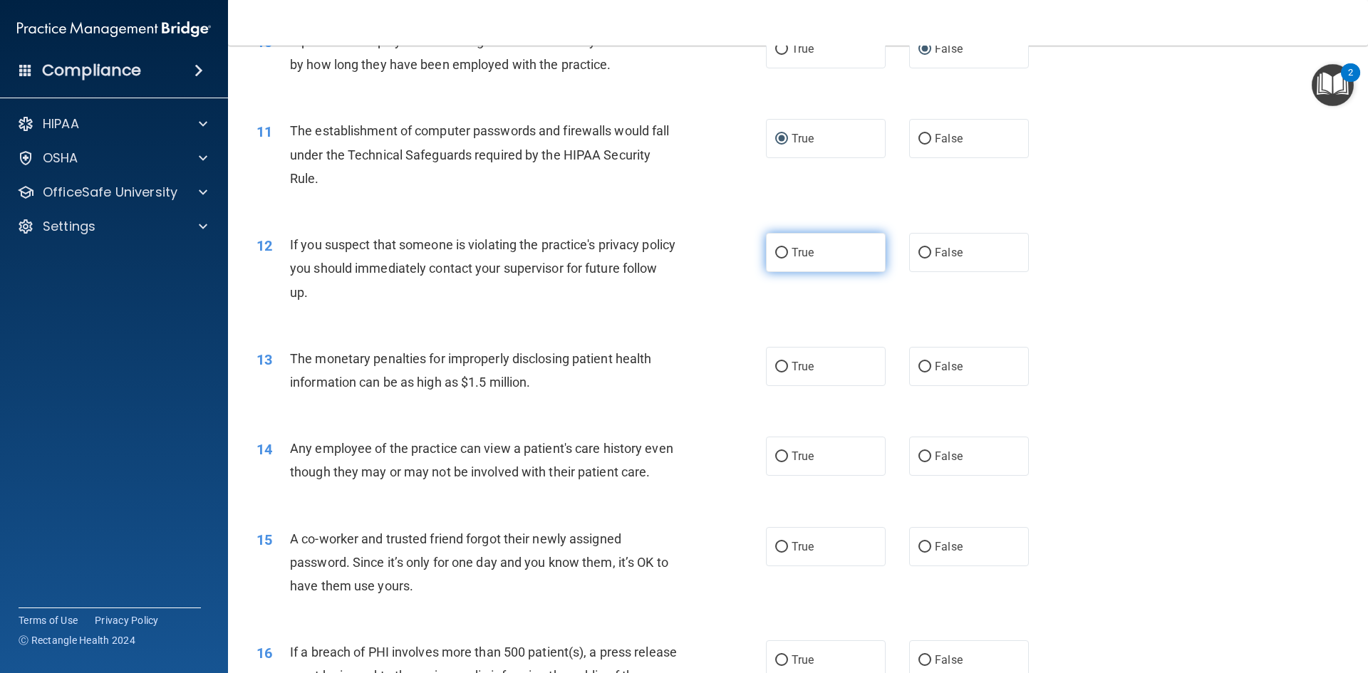
click at [777, 257] on input "True" at bounding box center [781, 253] width 13 height 11
radio input "true"
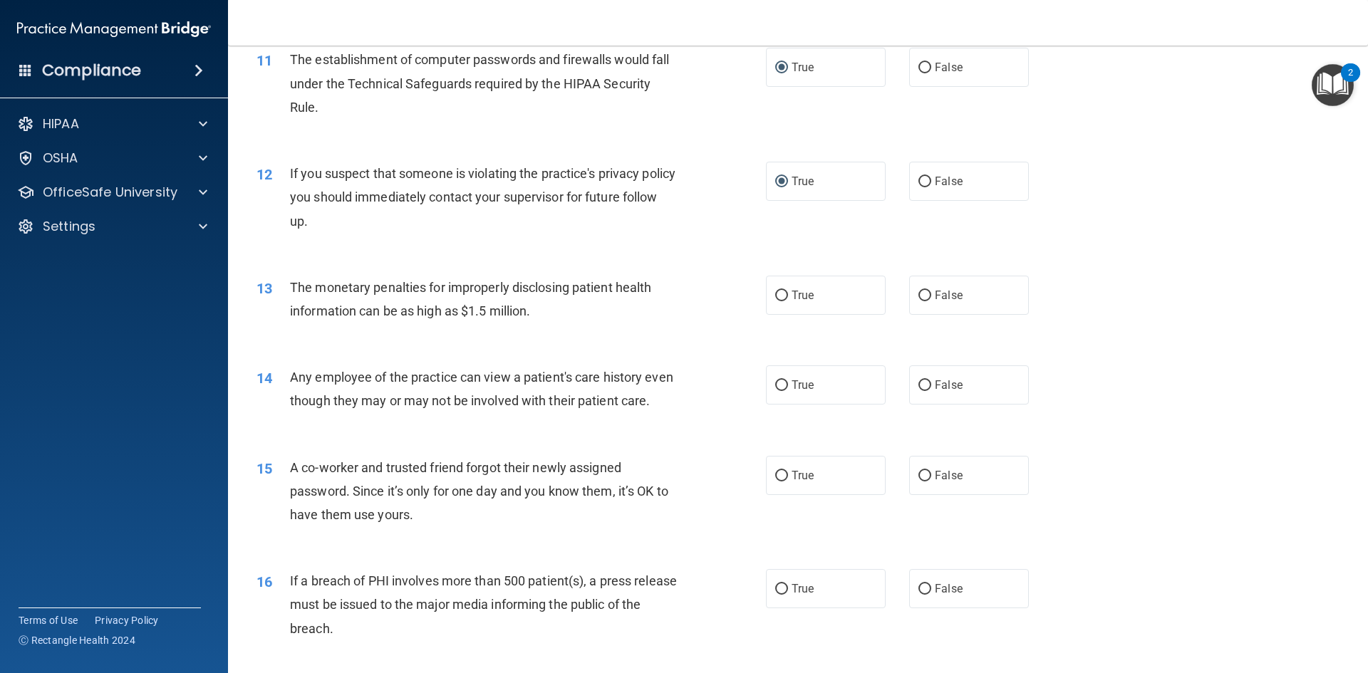
scroll to position [1140, 0]
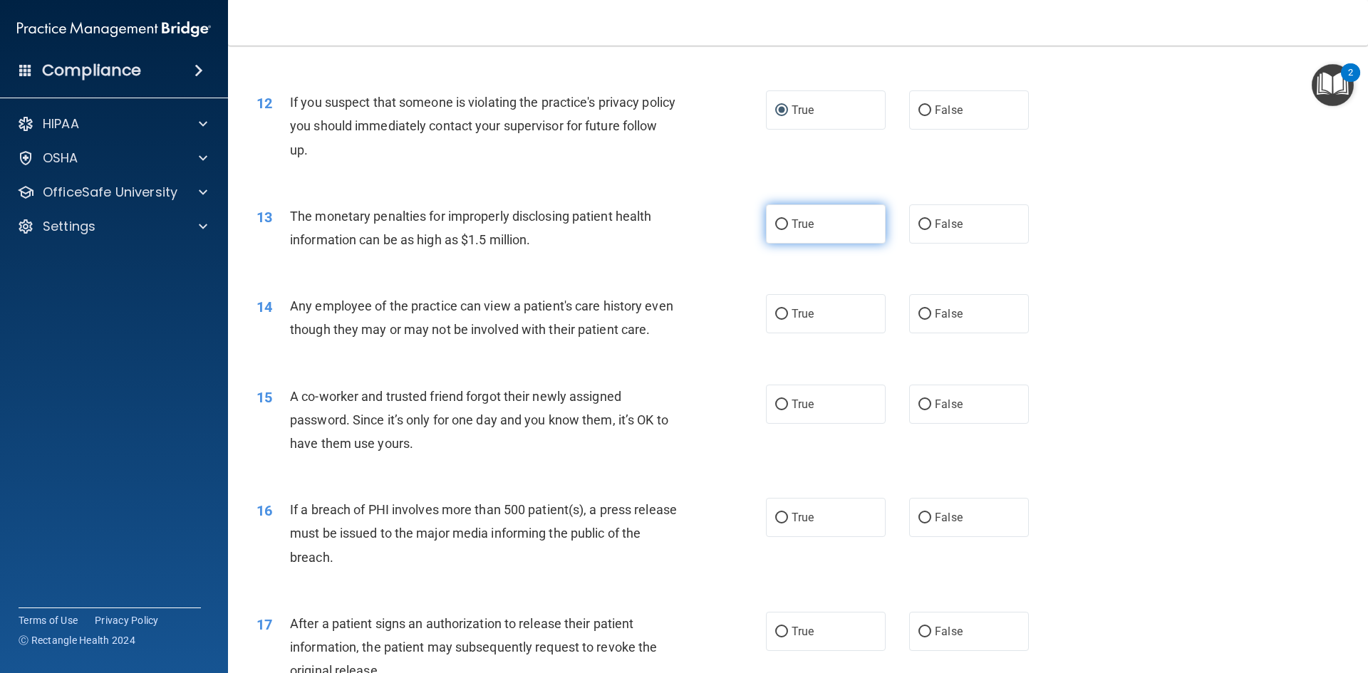
click at [776, 225] on input "True" at bounding box center [781, 224] width 13 height 11
radio input "true"
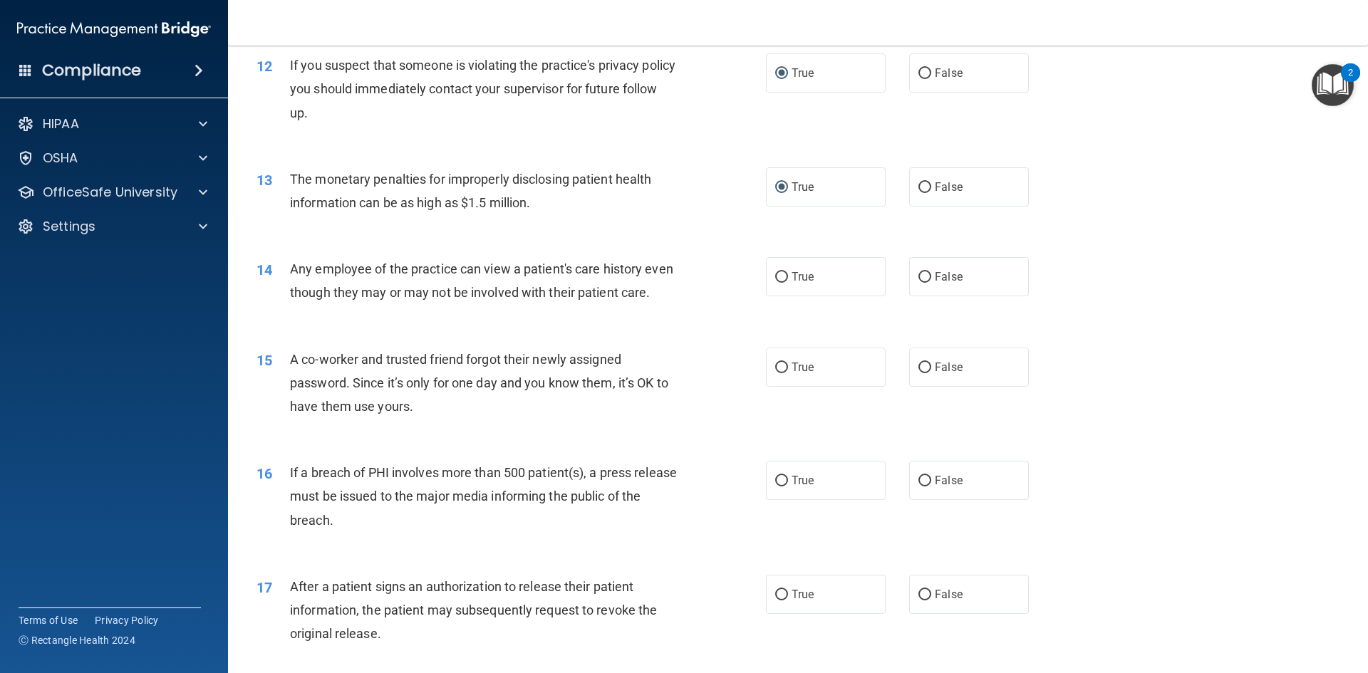
scroll to position [1211, 0]
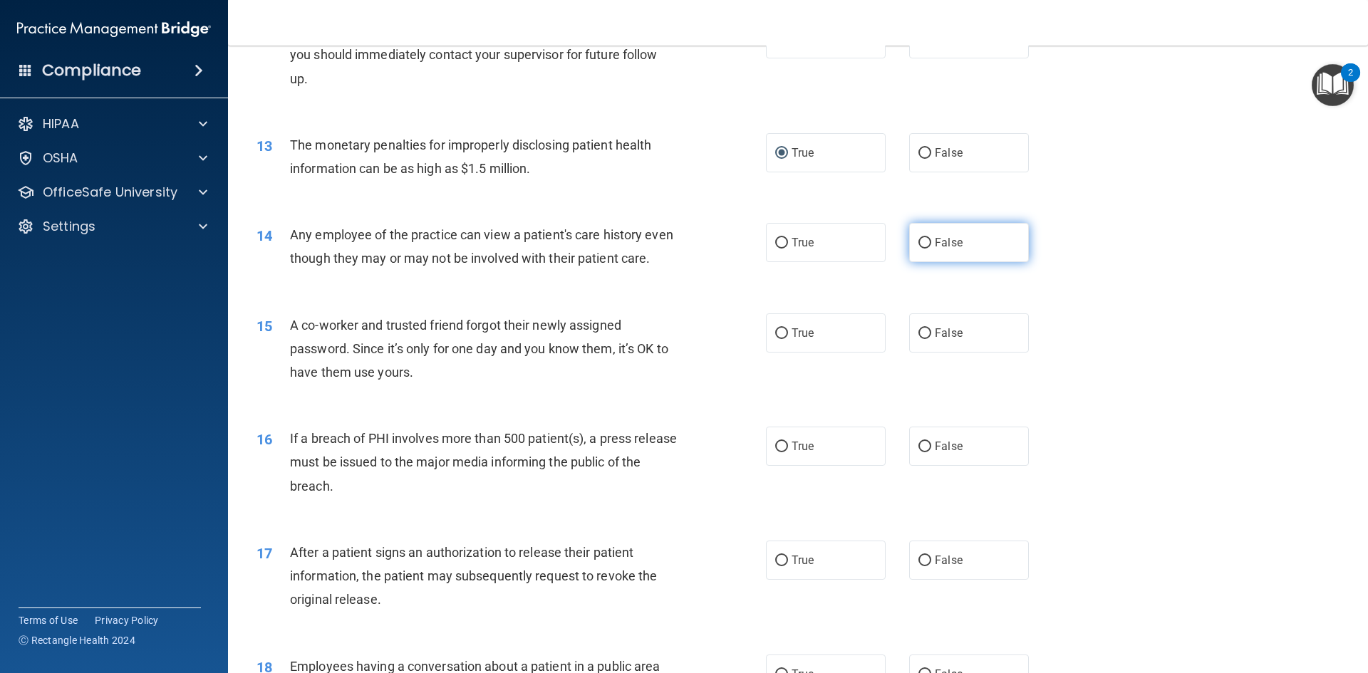
click at [920, 243] on input "False" at bounding box center [924, 243] width 13 height 11
radio input "true"
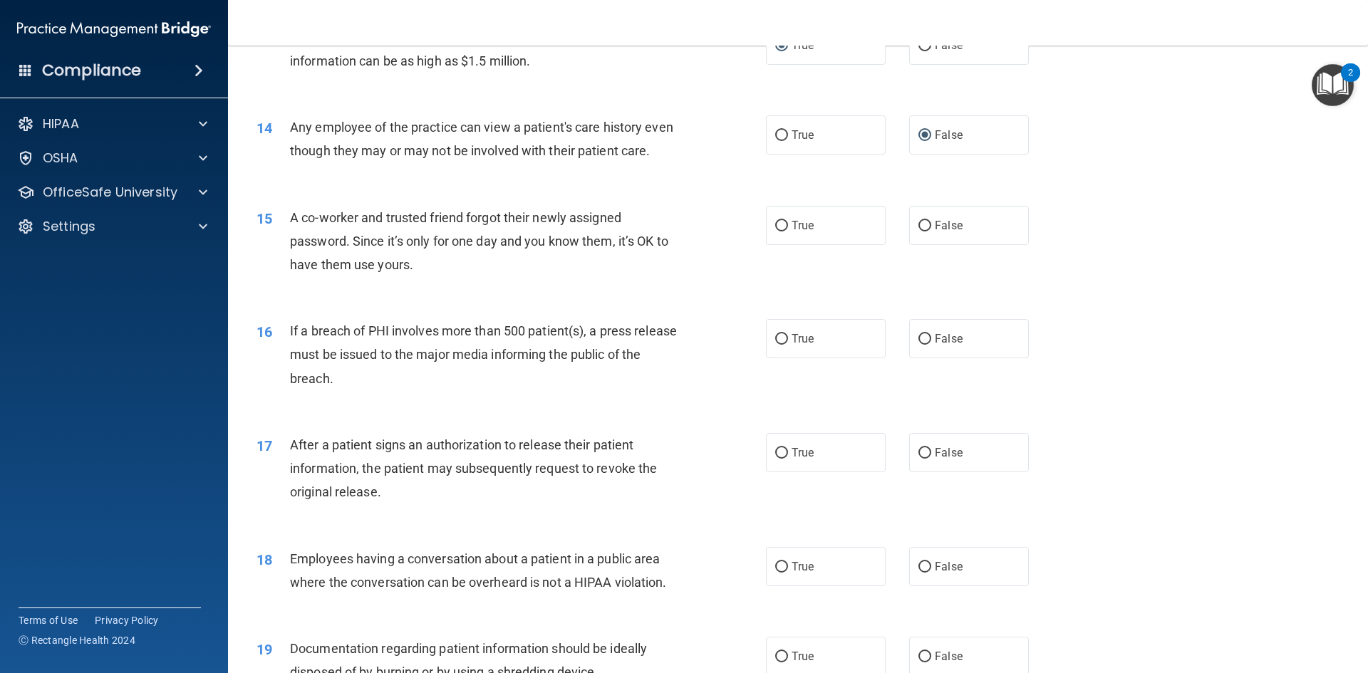
scroll to position [1354, 0]
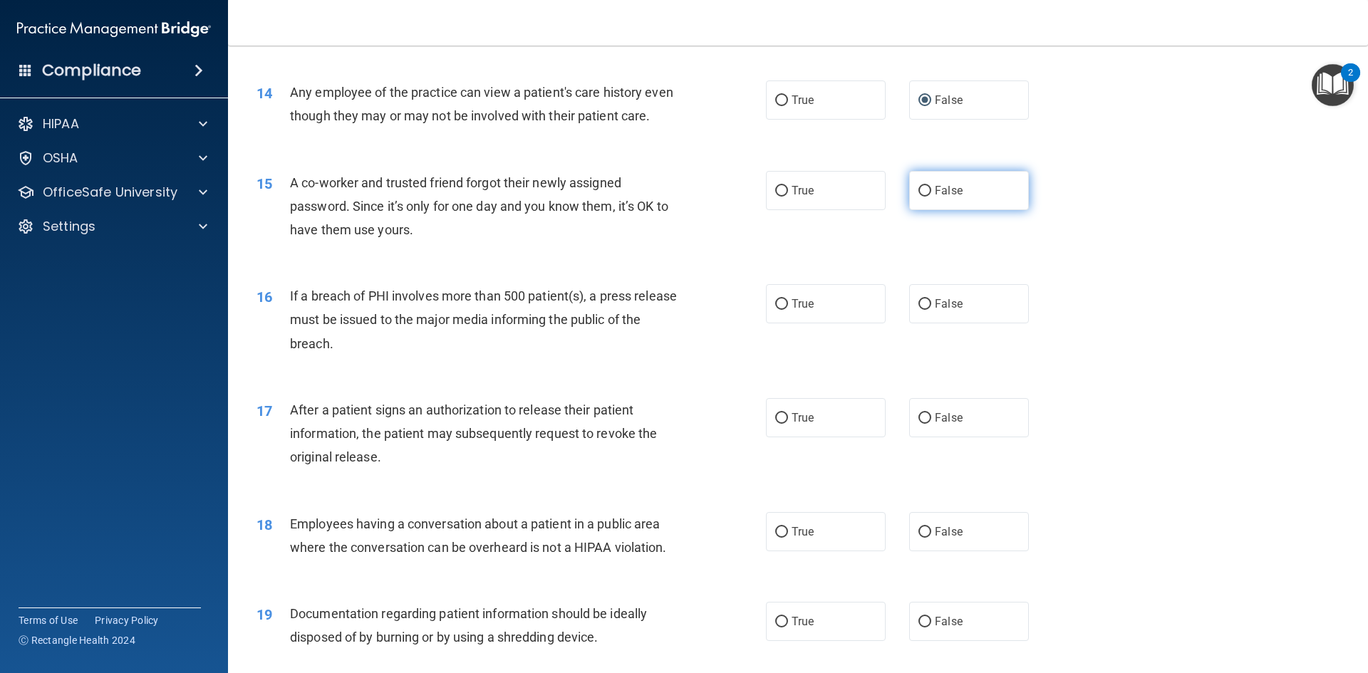
click at [923, 210] on label "False" at bounding box center [969, 190] width 120 height 39
click at [918, 197] on input "False" at bounding box center [924, 191] width 13 height 11
radio input "true"
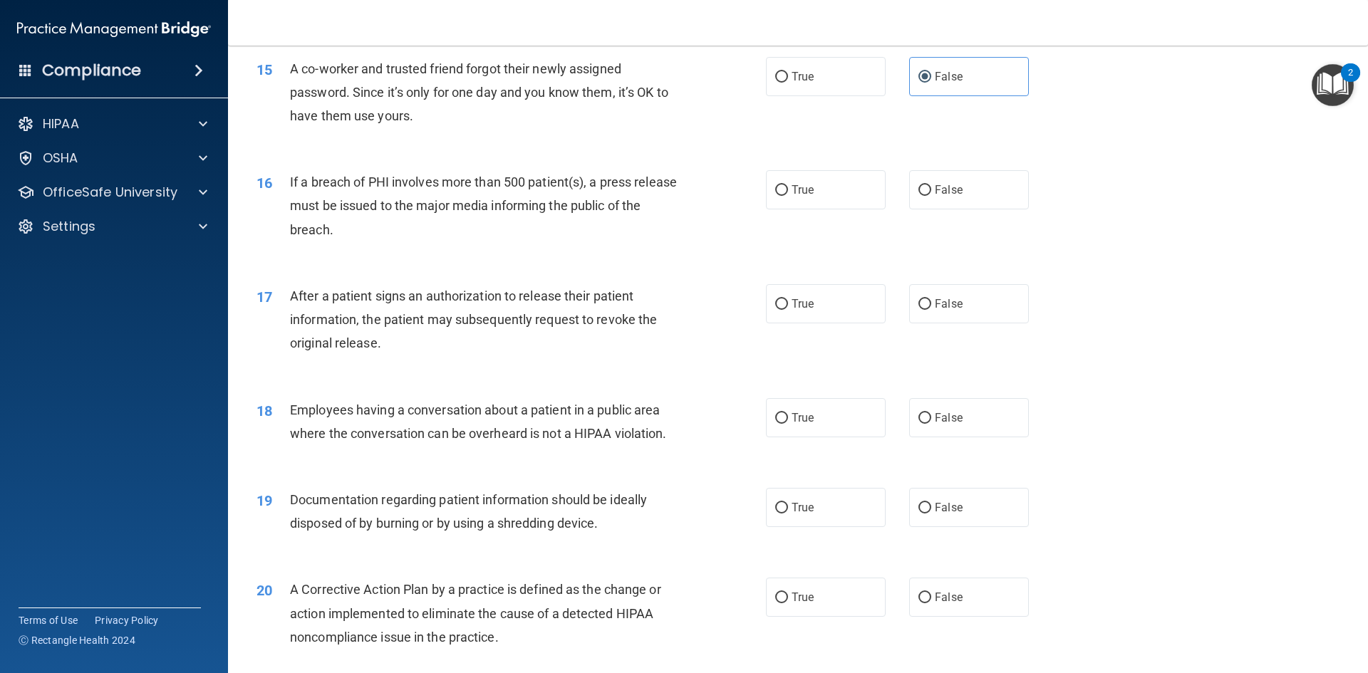
scroll to position [1425, 0]
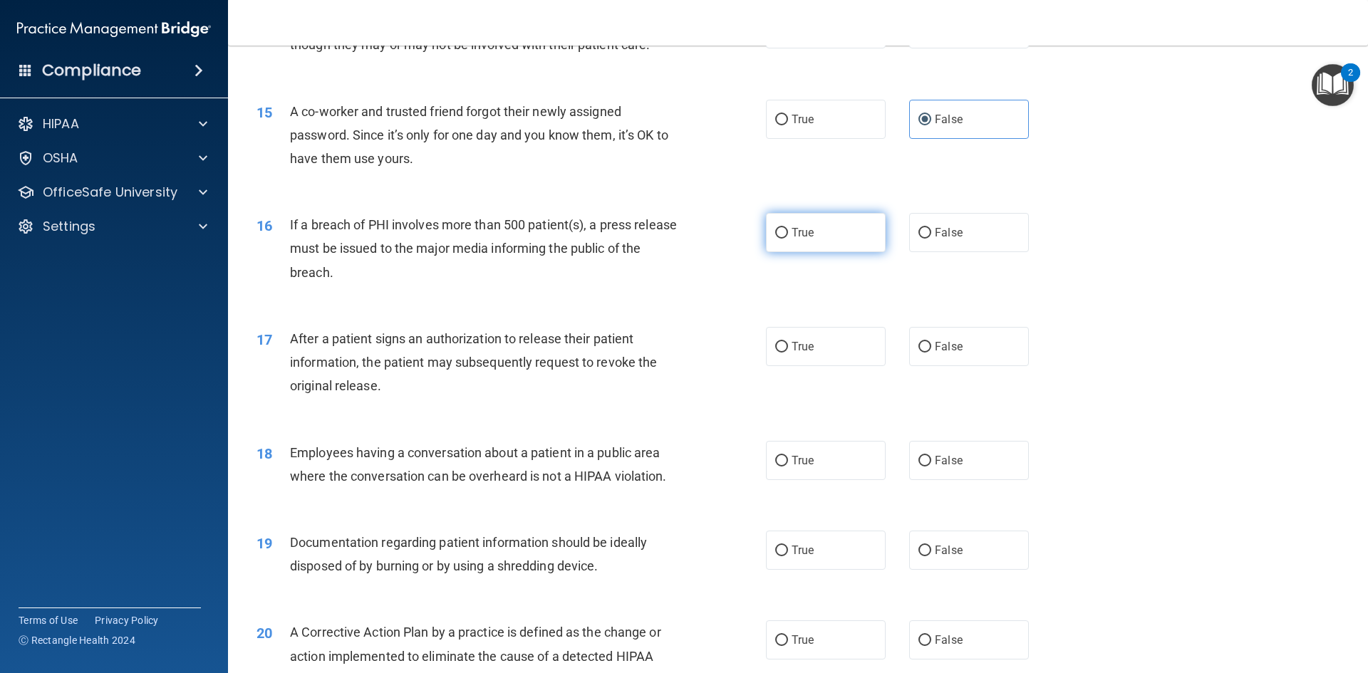
click at [777, 239] on input "True" at bounding box center [781, 233] width 13 height 11
radio input "true"
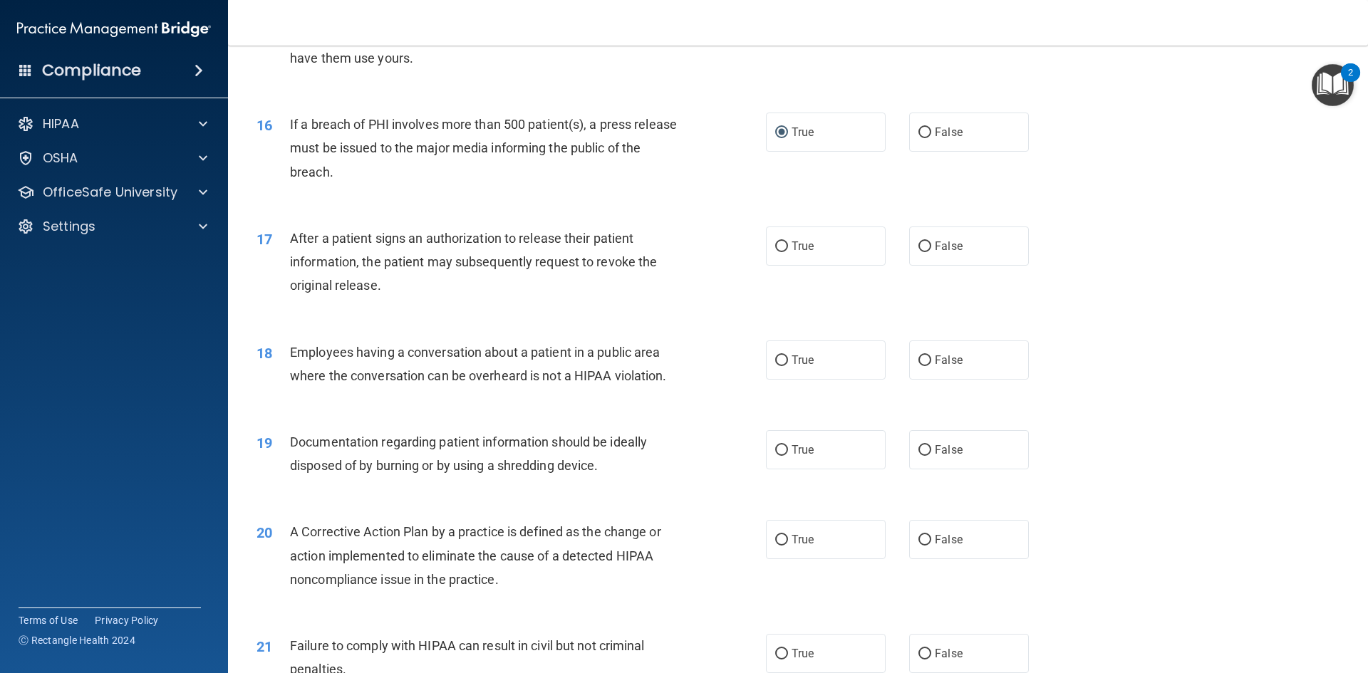
scroll to position [1567, 0]
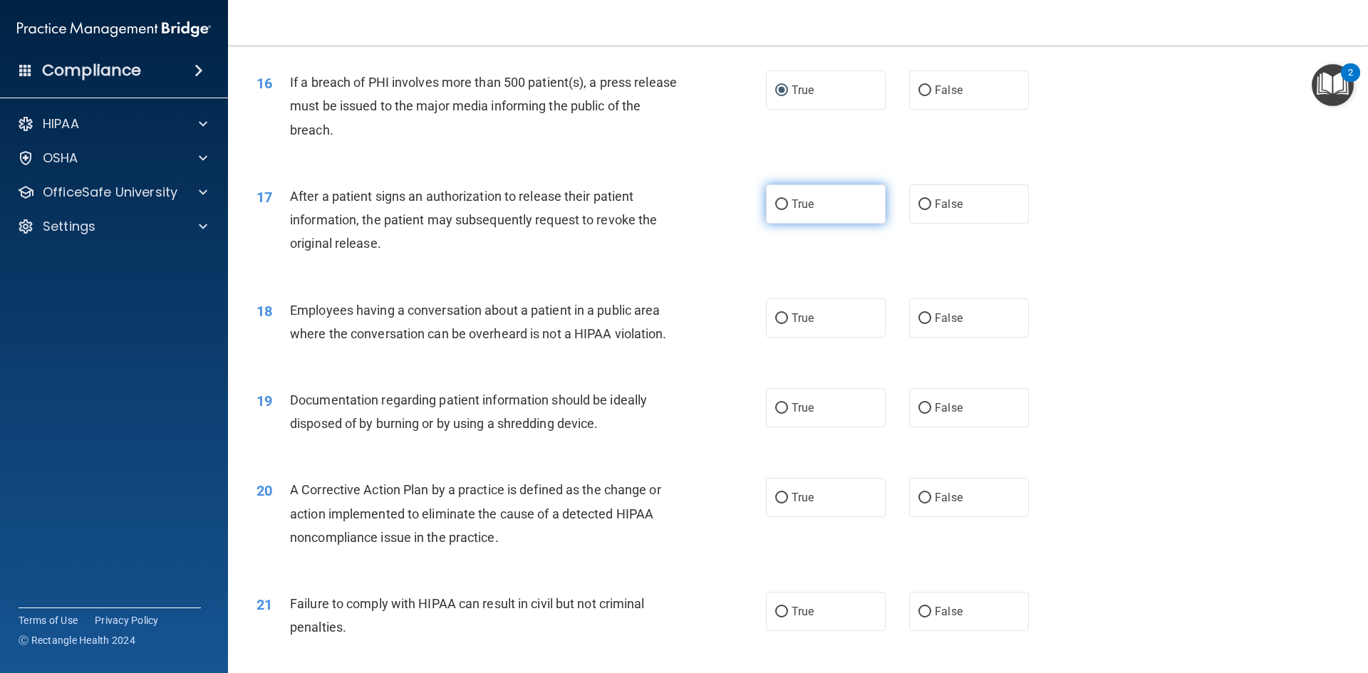
click at [777, 210] on input "True" at bounding box center [781, 204] width 13 height 11
radio input "true"
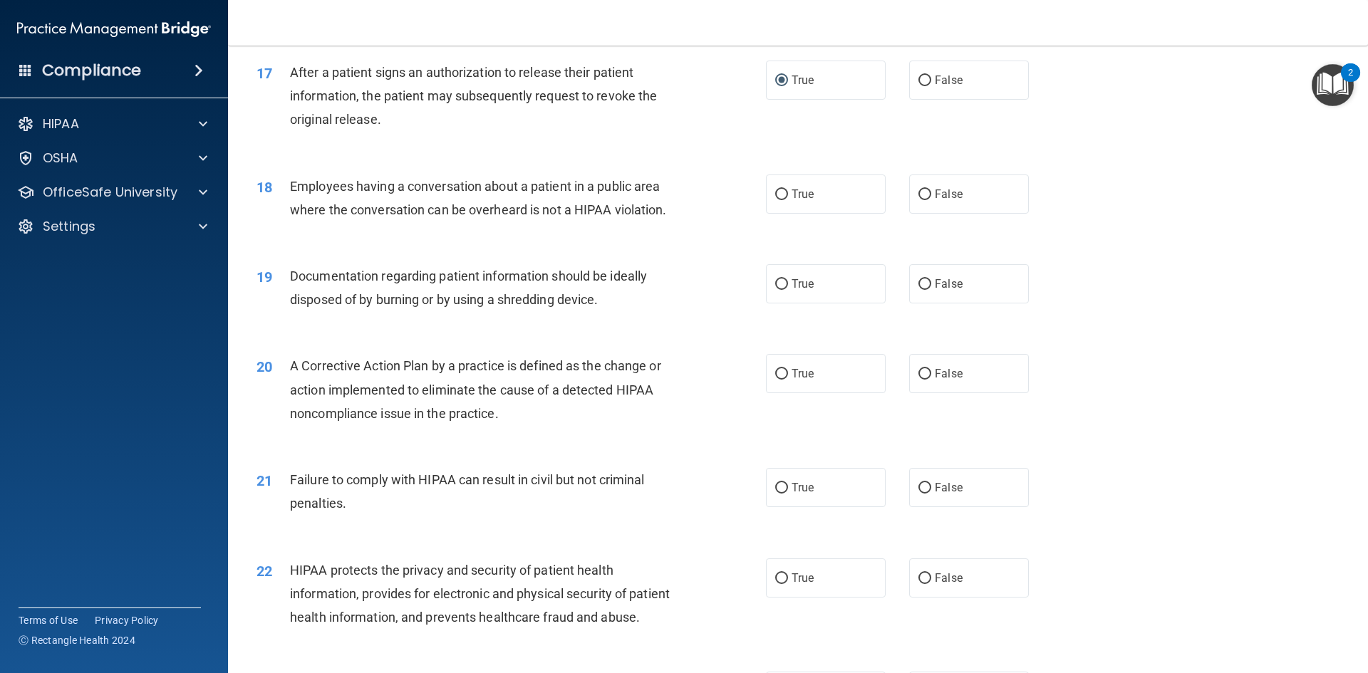
scroll to position [1710, 0]
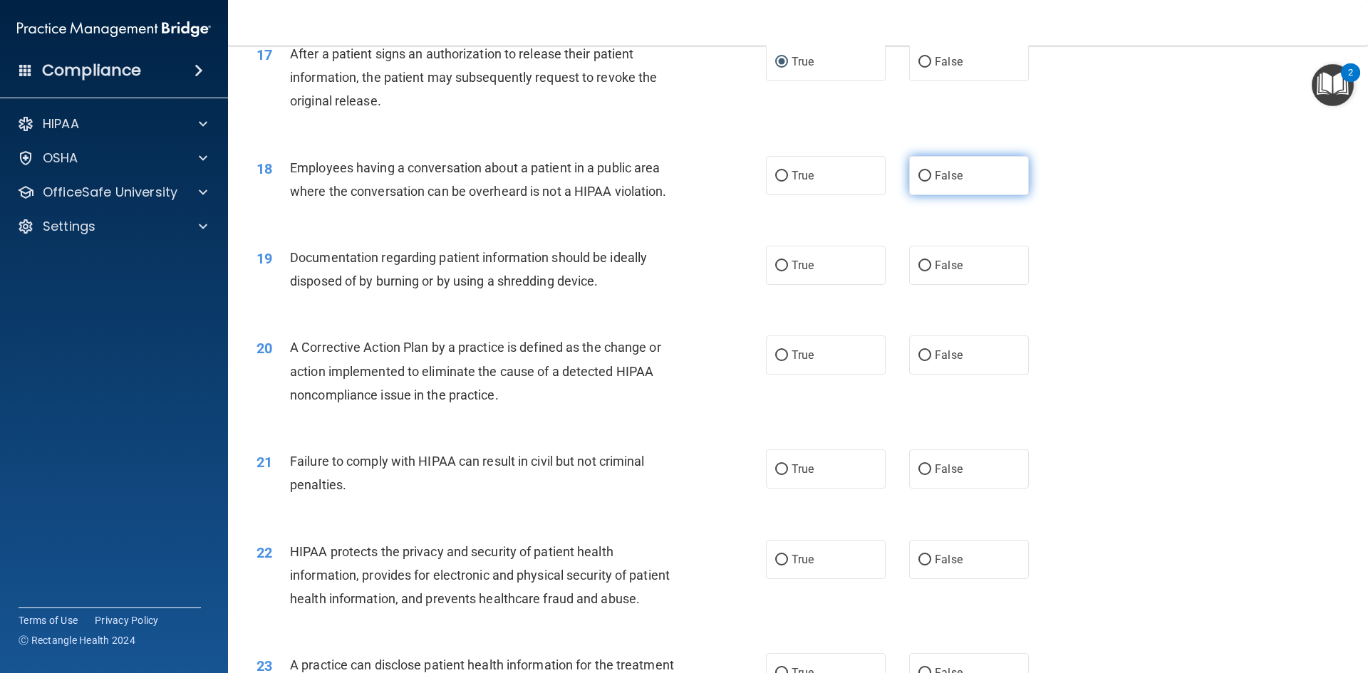
click at [918, 182] on input "False" at bounding box center [924, 176] width 13 height 11
radio input "true"
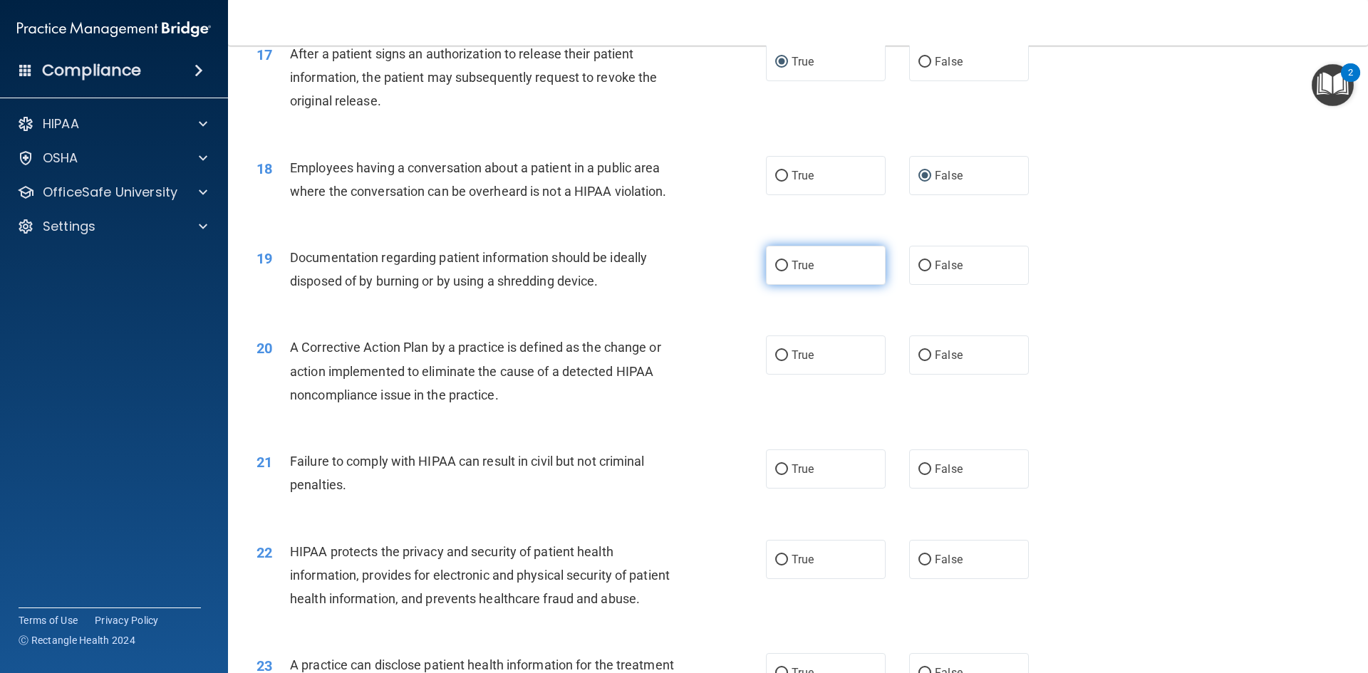
click at [782, 271] on input "True" at bounding box center [781, 266] width 13 height 11
radio input "true"
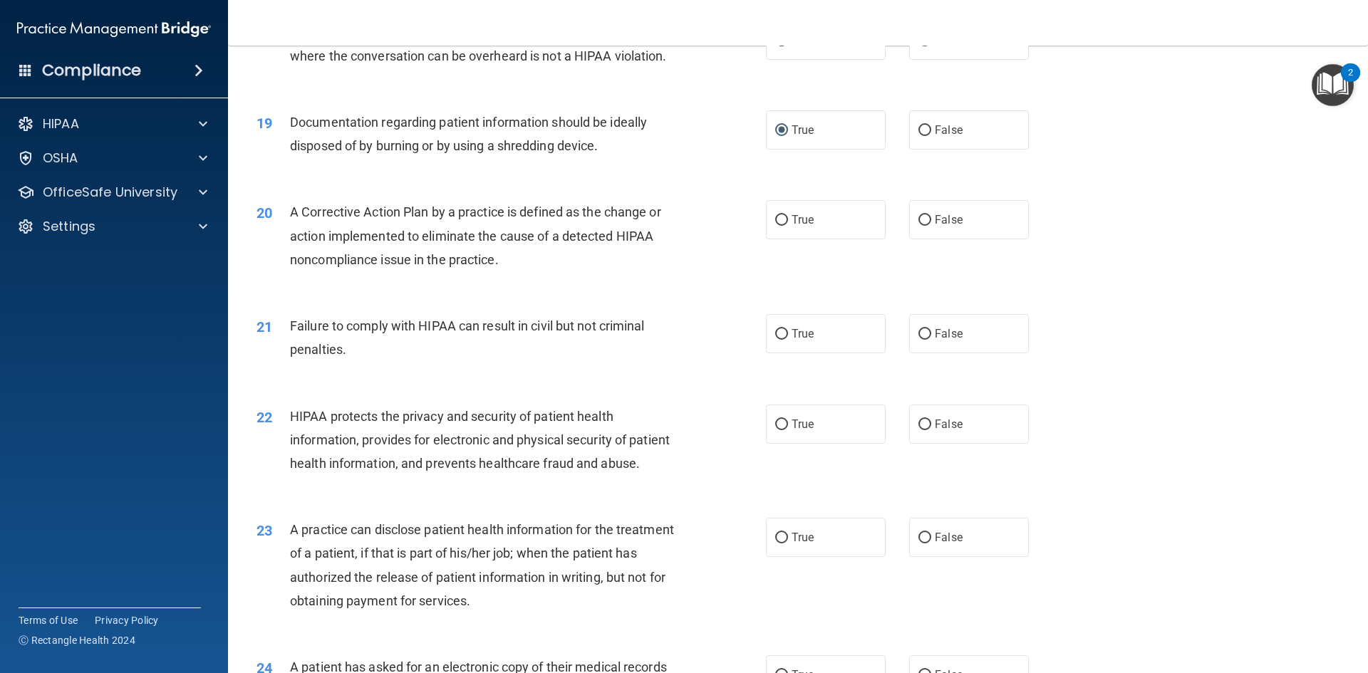
scroll to position [1844, 0]
click at [783, 241] on label "True" at bounding box center [826, 221] width 120 height 39
click at [783, 227] on input "True" at bounding box center [781, 222] width 13 height 11
radio input "true"
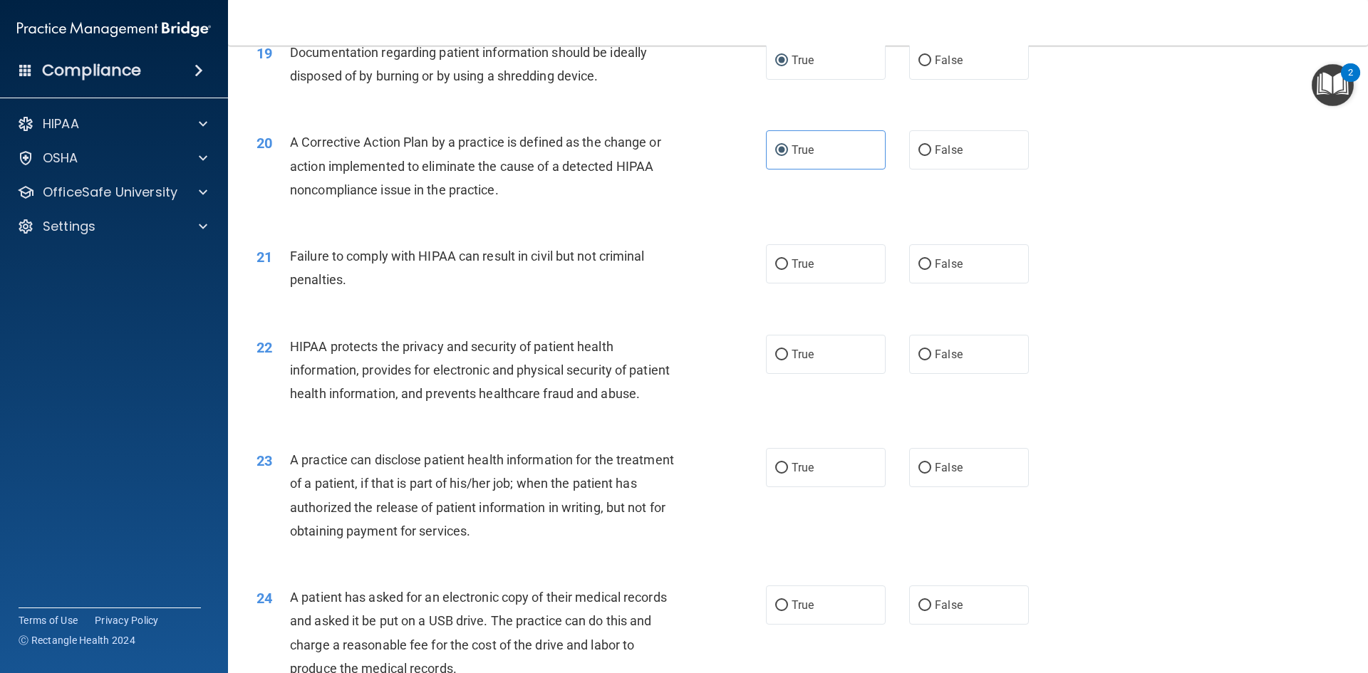
scroll to position [1986, 0]
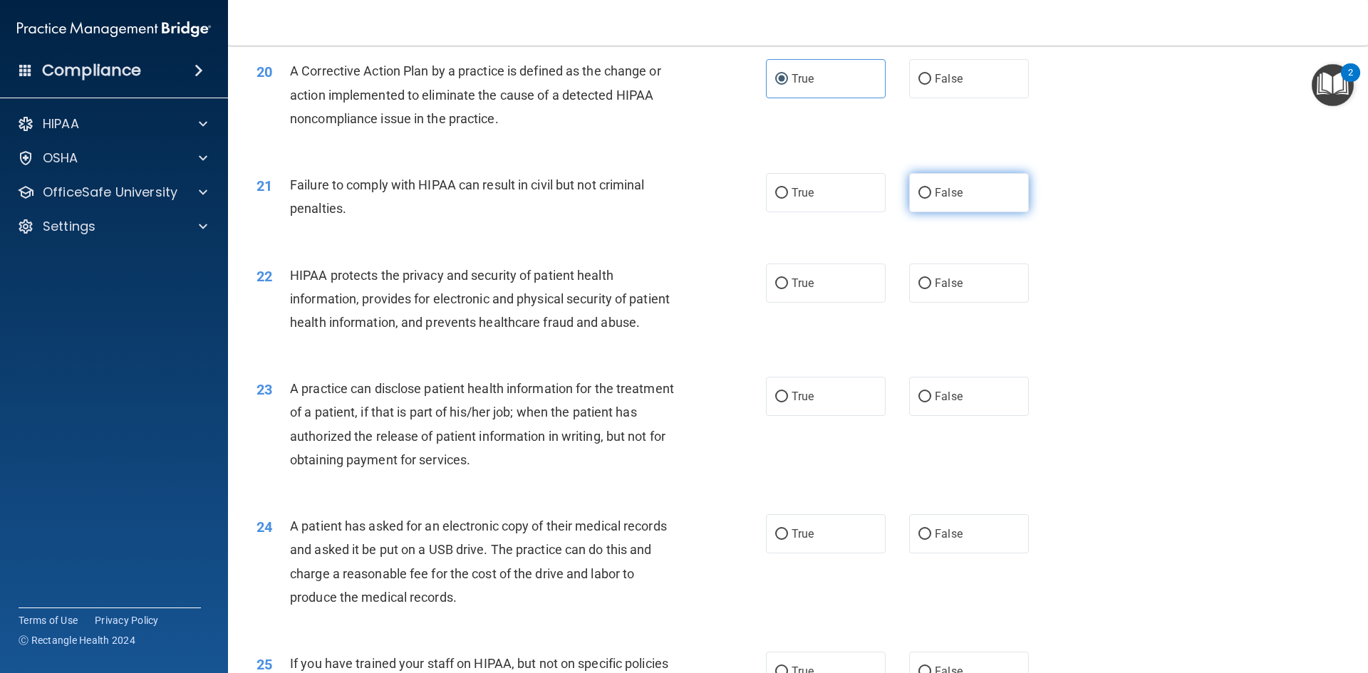
click at [920, 199] on input "False" at bounding box center [924, 193] width 13 height 11
radio input "true"
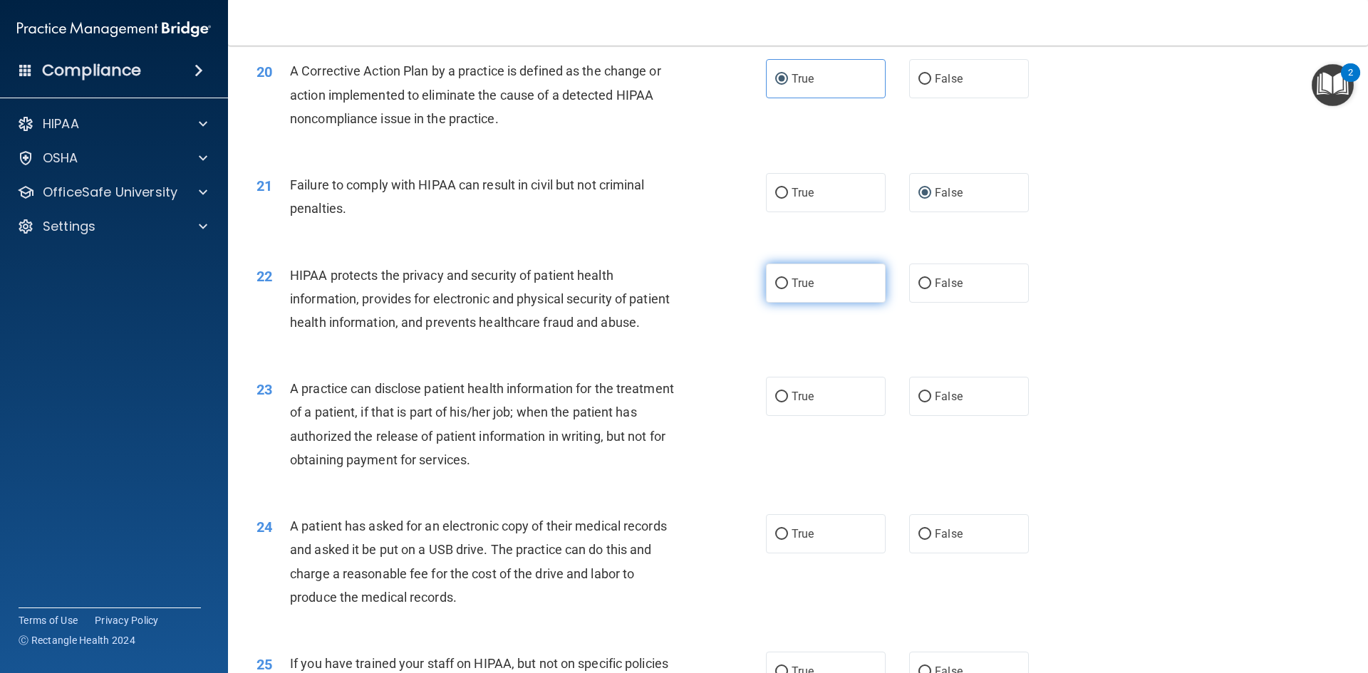
click at [775, 289] on input "True" at bounding box center [781, 284] width 13 height 11
radio input "true"
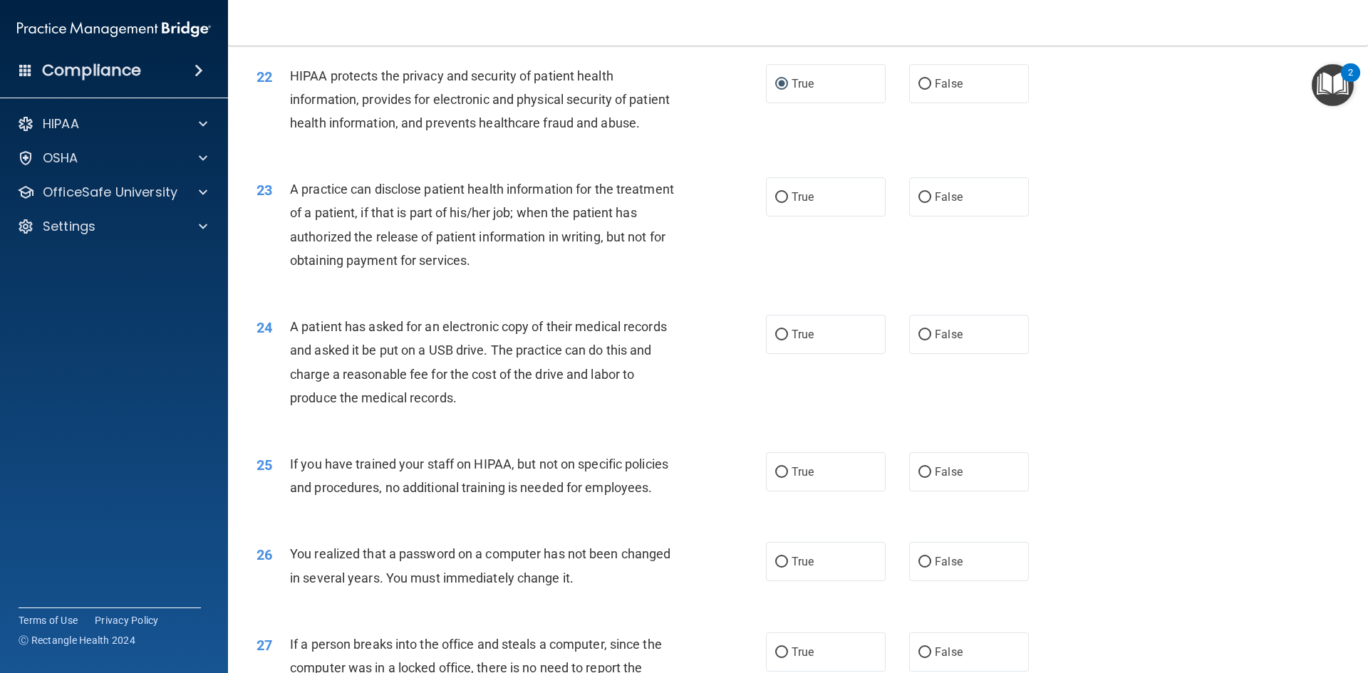
scroll to position [2200, 0]
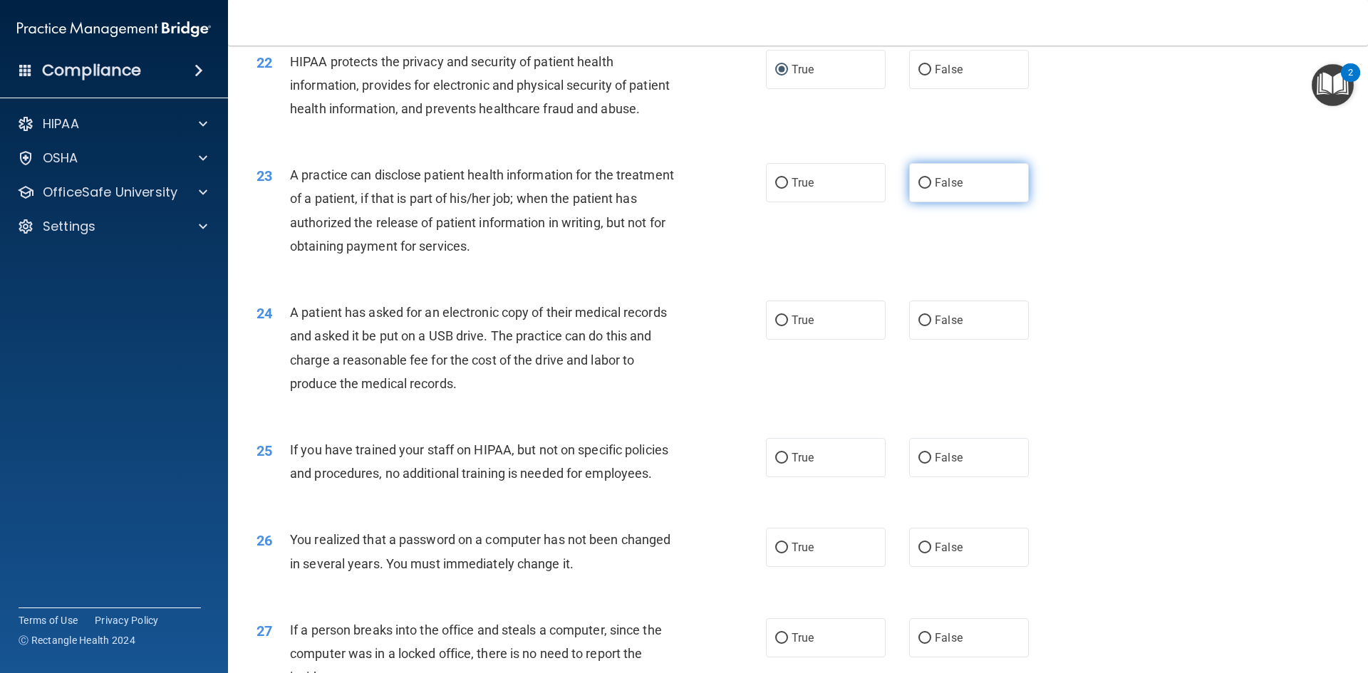
click at [925, 202] on label "False" at bounding box center [969, 182] width 120 height 39
click at [925, 189] on input "False" at bounding box center [924, 183] width 13 height 11
radio input "true"
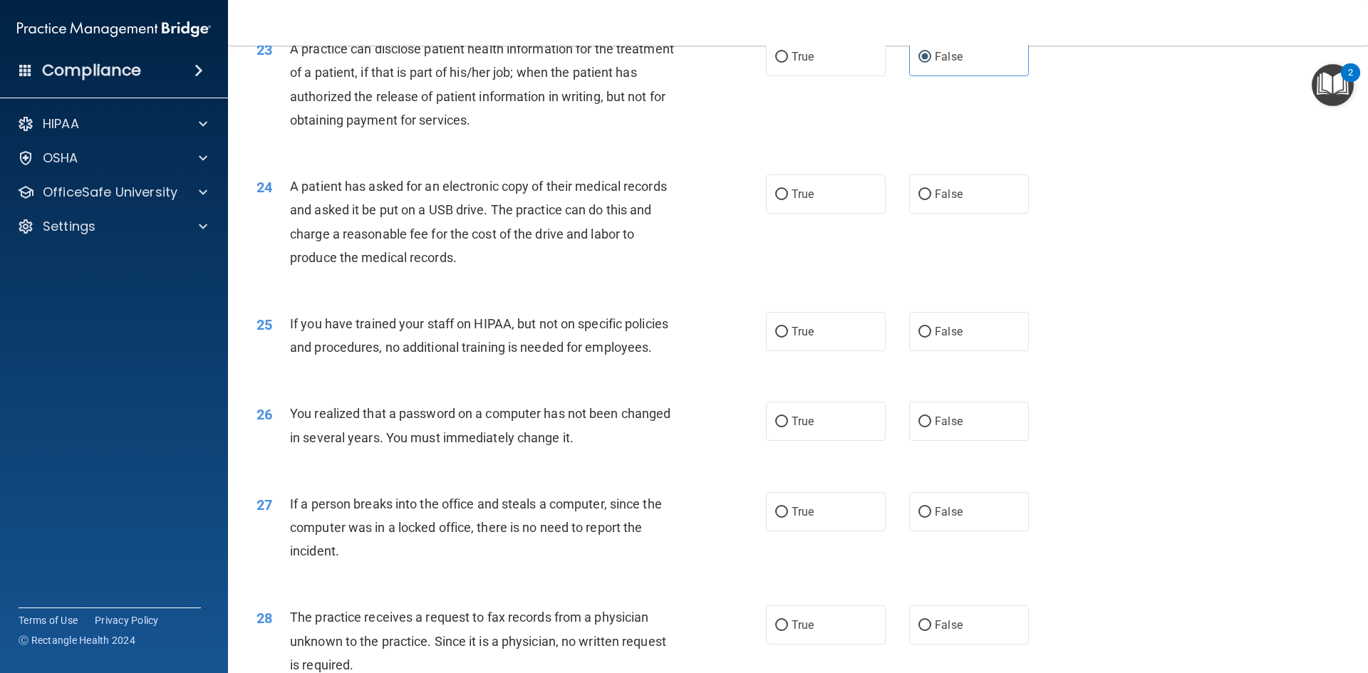
scroll to position [2342, 0]
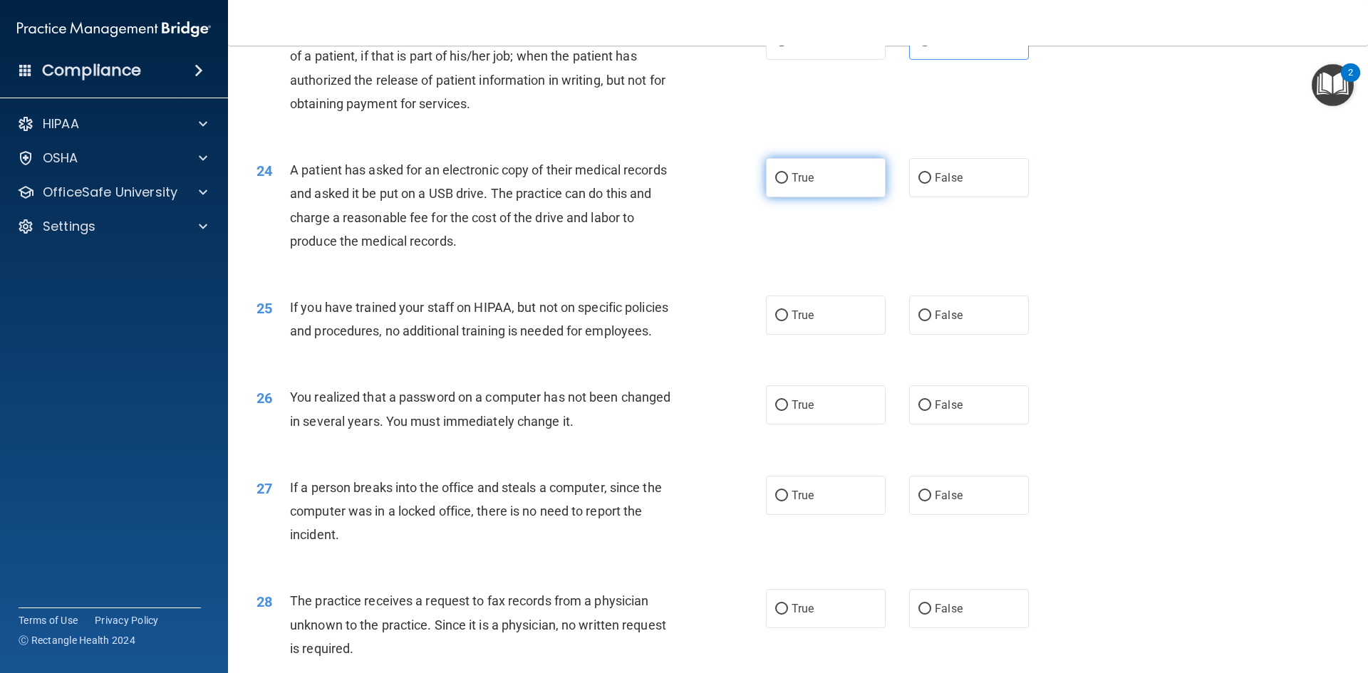
click at [779, 184] on input "True" at bounding box center [781, 178] width 13 height 11
radio input "true"
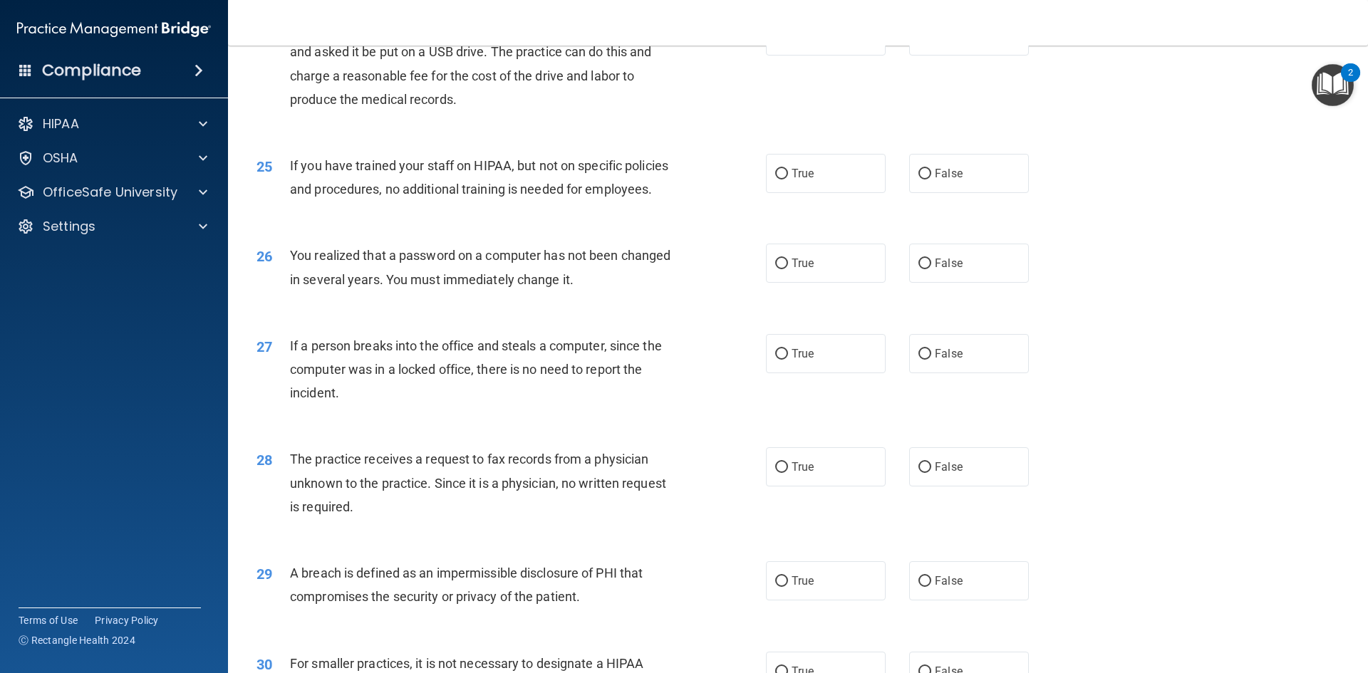
scroll to position [2485, 0]
click at [922, 179] on input "False" at bounding box center [924, 173] width 13 height 11
radio input "true"
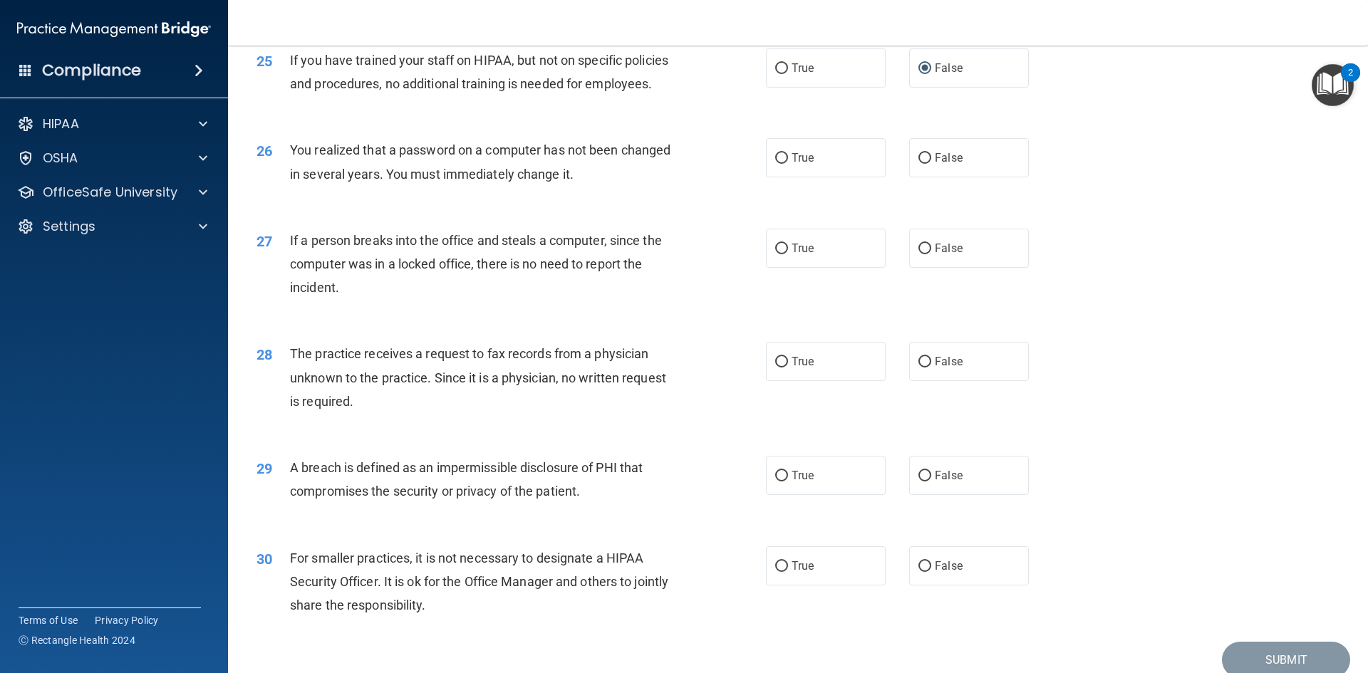
scroll to position [2627, 0]
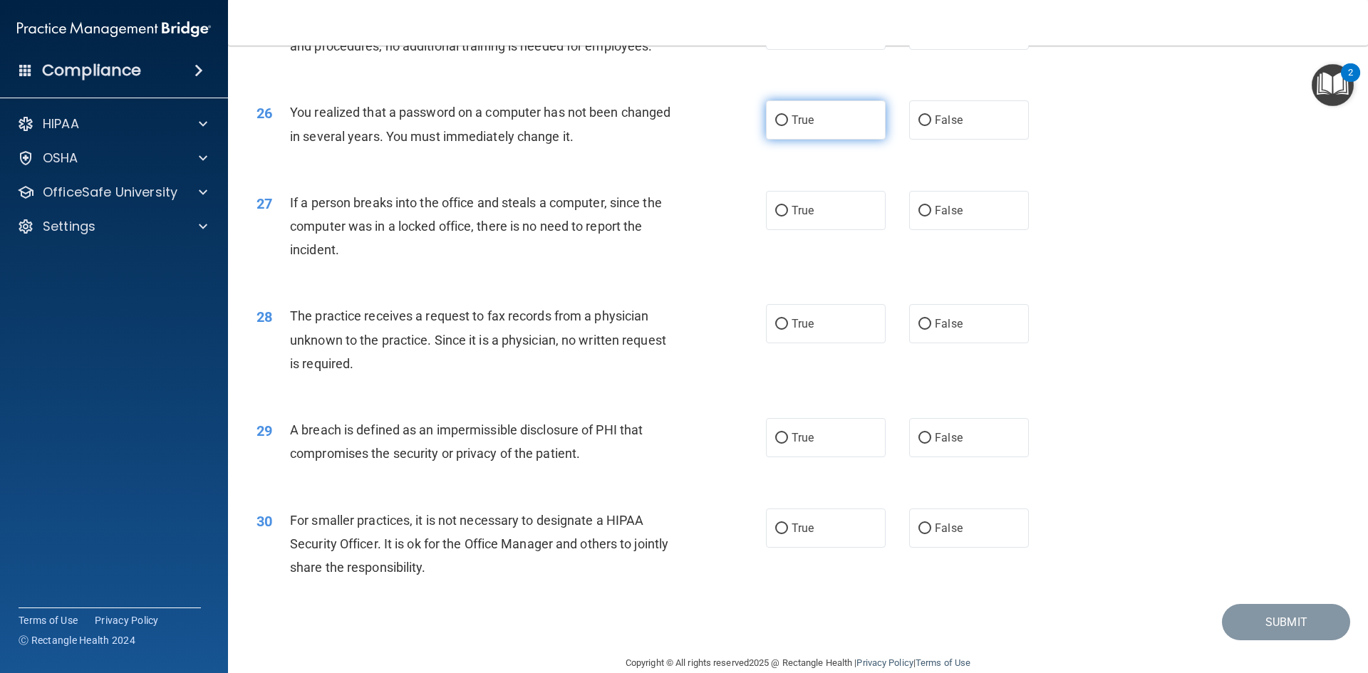
click at [775, 126] on input "True" at bounding box center [781, 120] width 13 height 11
radio input "true"
click at [918, 217] on input "False" at bounding box center [924, 211] width 13 height 11
radio input "true"
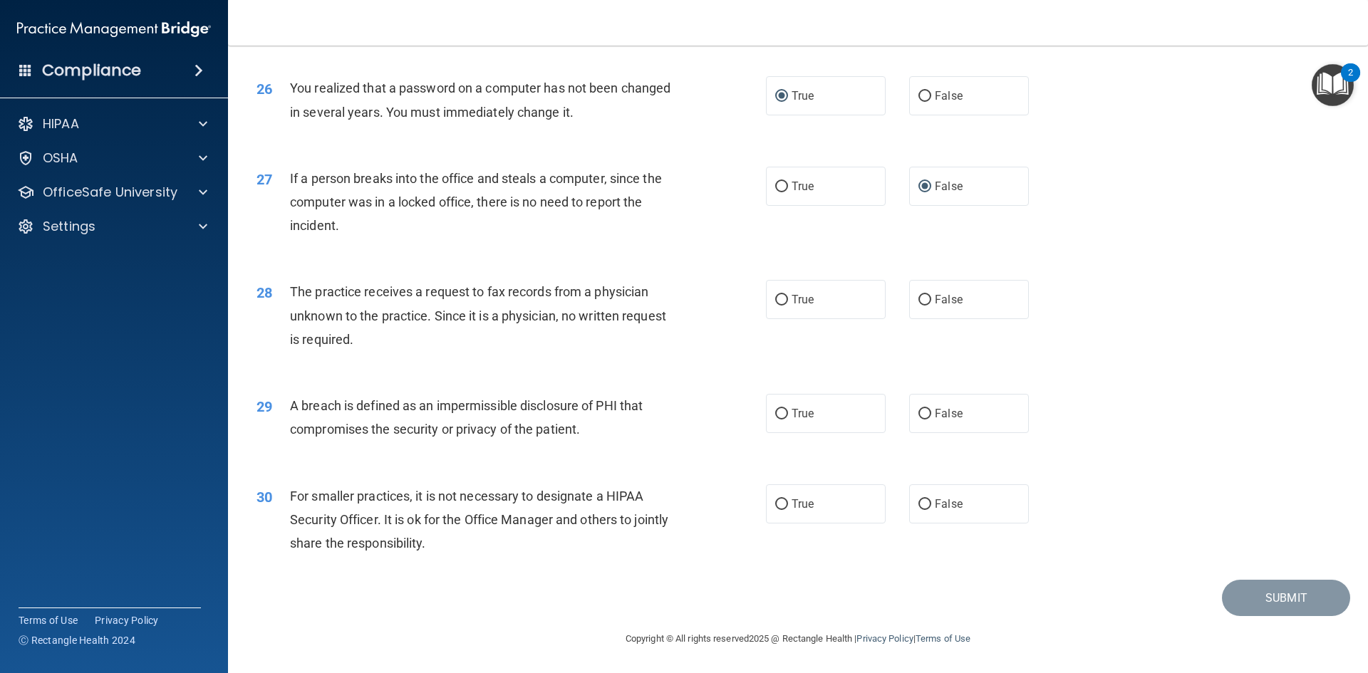
scroll to position [2699, 0]
click at [920, 306] on label "False" at bounding box center [969, 299] width 120 height 39
click at [920, 306] on input "False" at bounding box center [924, 300] width 13 height 11
radio input "true"
click at [775, 413] on input "True" at bounding box center [781, 414] width 13 height 11
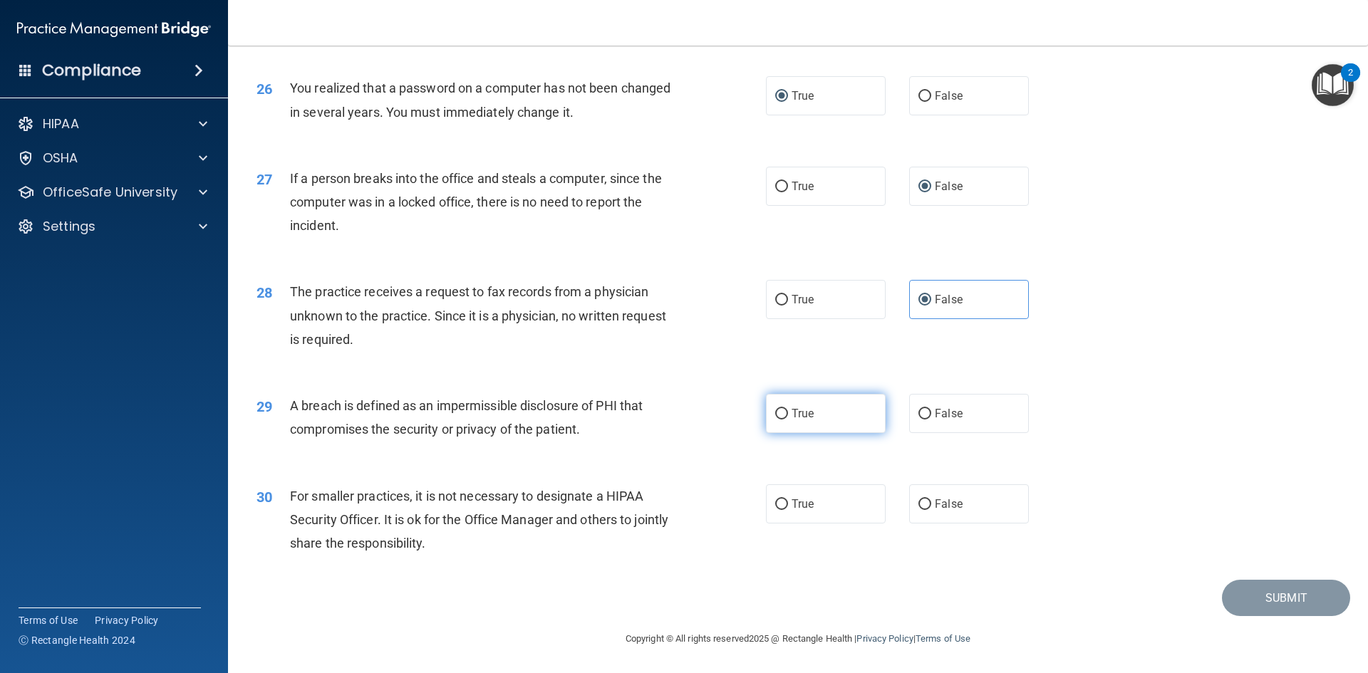
radio input "true"
click at [918, 504] on input "False" at bounding box center [924, 504] width 13 height 11
radio input "true"
click at [1273, 592] on button "Submit" at bounding box center [1286, 598] width 128 height 36
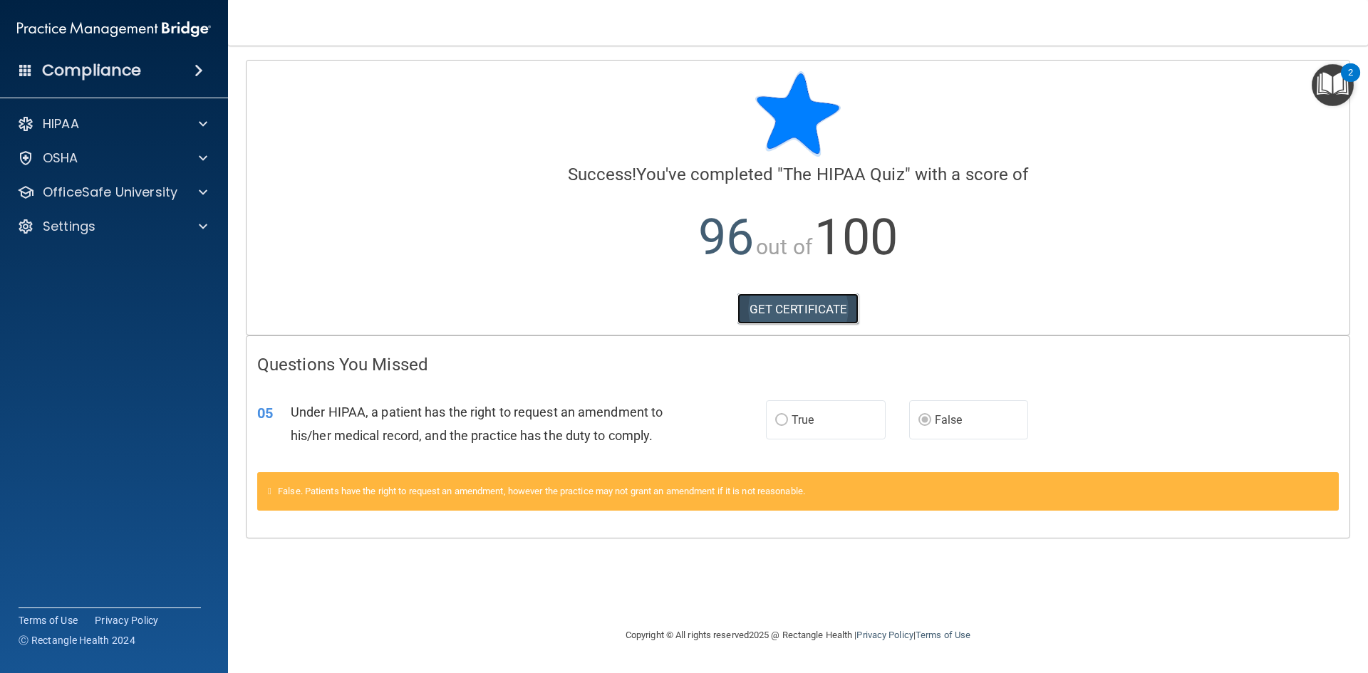
click at [800, 312] on link "GET CERTIFICATE" at bounding box center [798, 309] width 122 height 31
click at [155, 122] on div "HIPAA" at bounding box center [94, 123] width 177 height 17
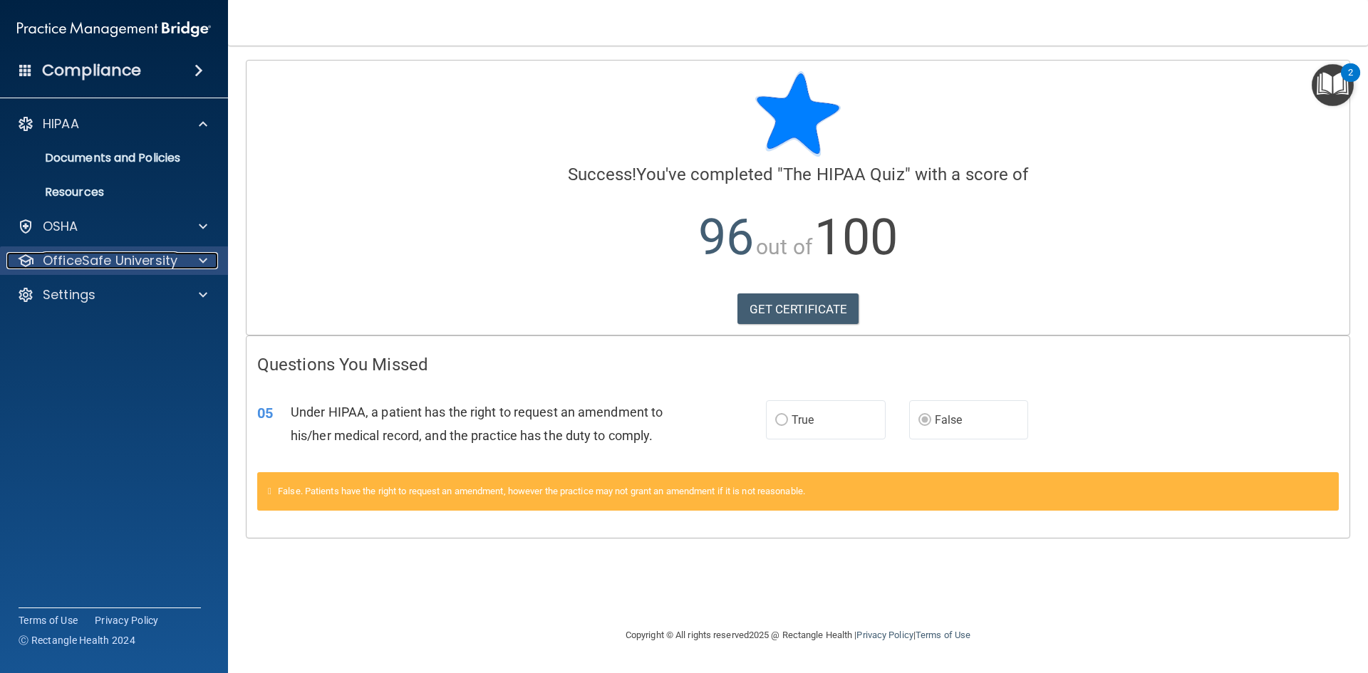
click at [102, 264] on p "OfficeSafe University" at bounding box center [110, 260] width 135 height 17
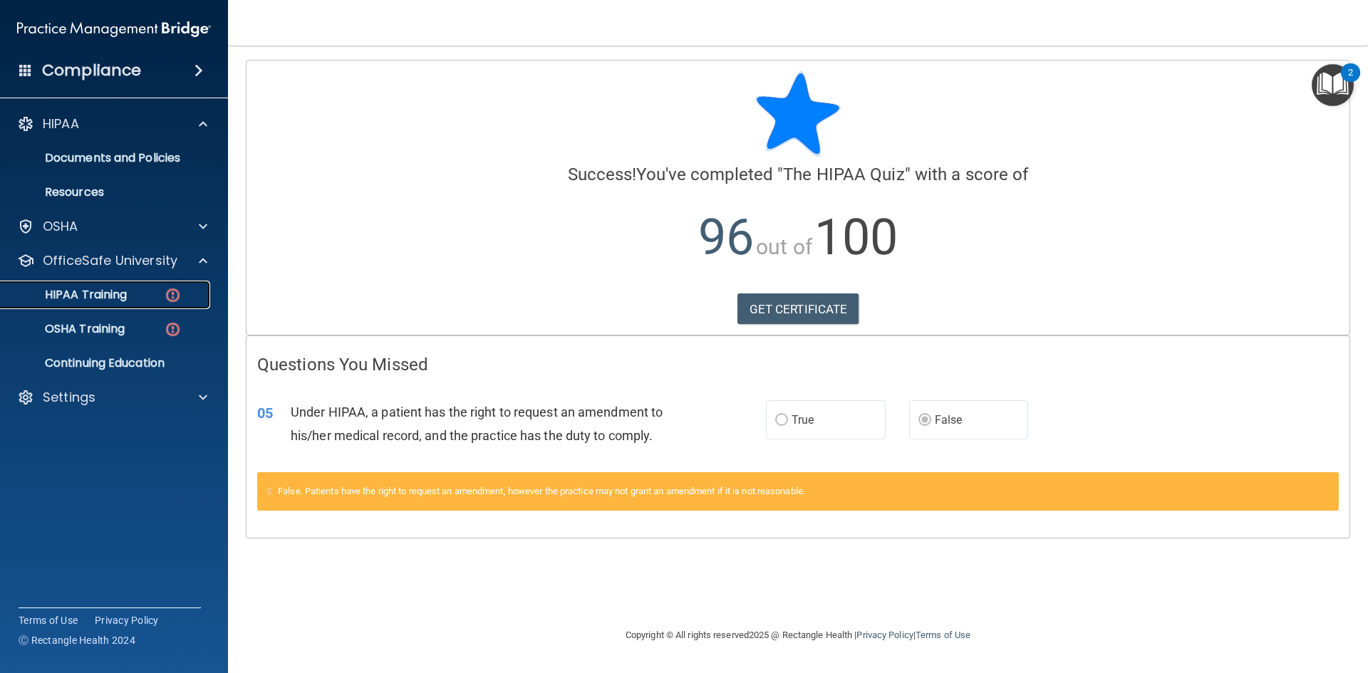
click at [119, 292] on p "HIPAA Training" at bounding box center [68, 295] width 118 height 14
